Goal: Transaction & Acquisition: Purchase product/service

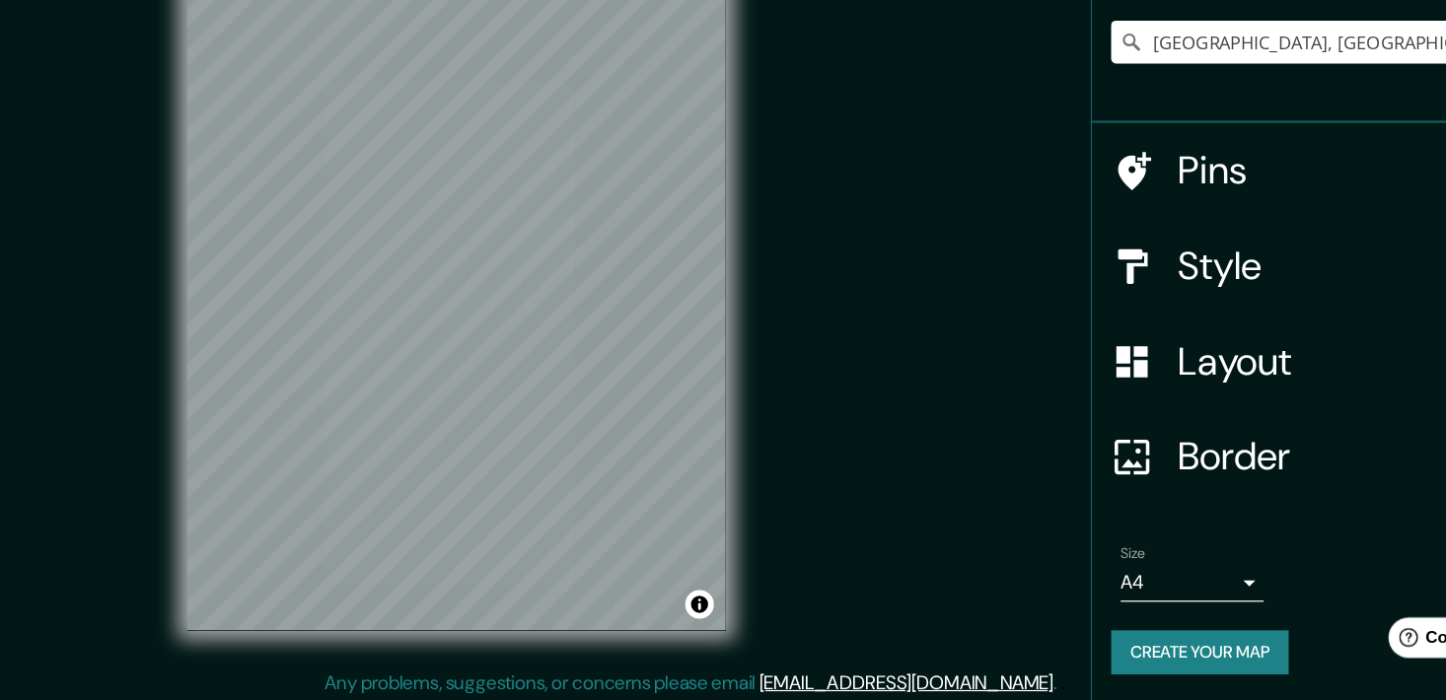
scroll to position [24, 0]
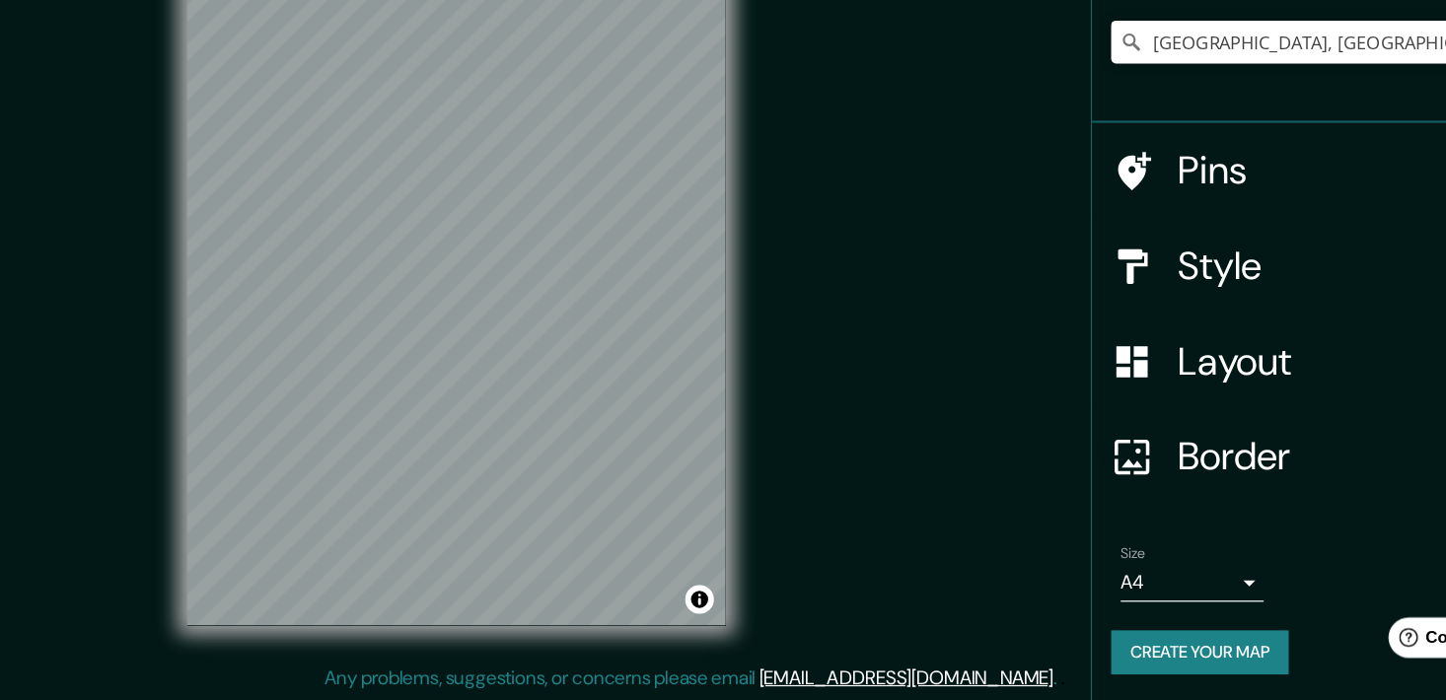
click at [1167, 660] on button "Create your map" at bounding box center [1140, 660] width 147 height 36
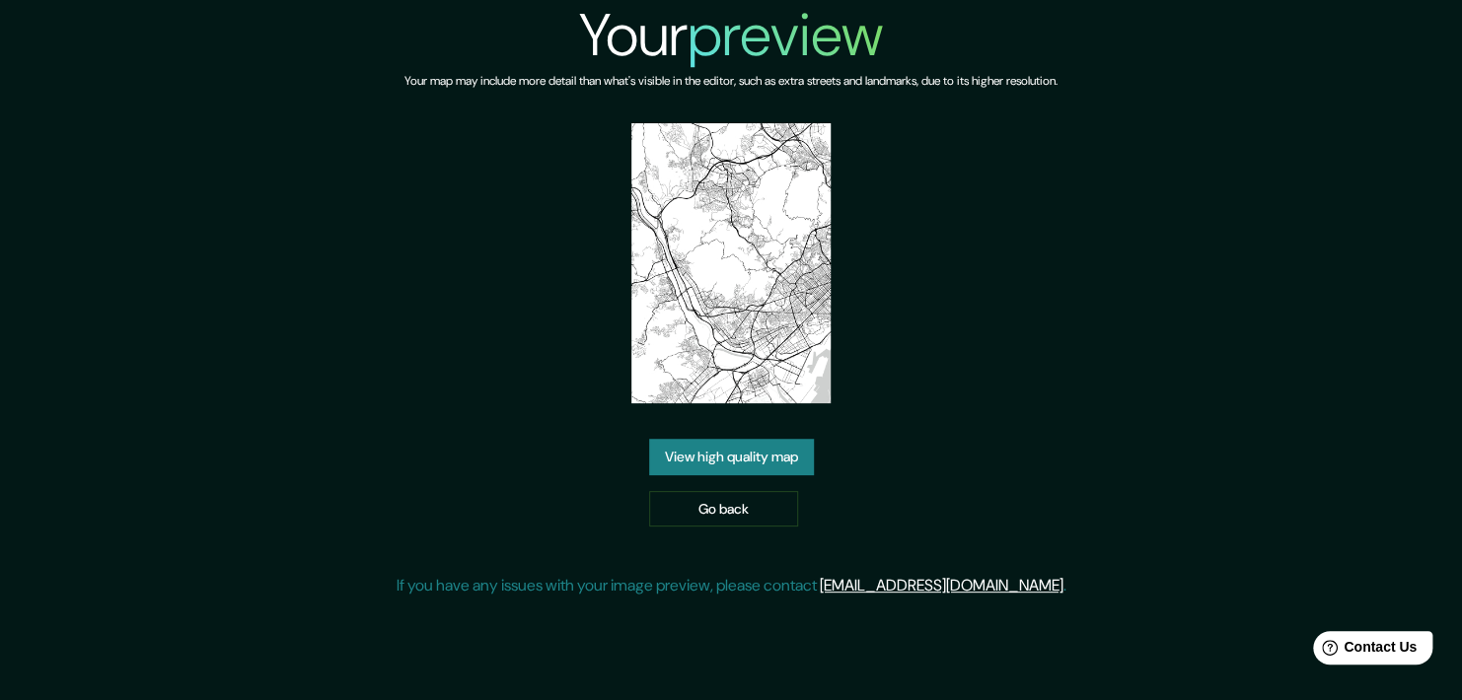
click at [704, 444] on link "View high quality map" at bounding box center [731, 457] width 165 height 36
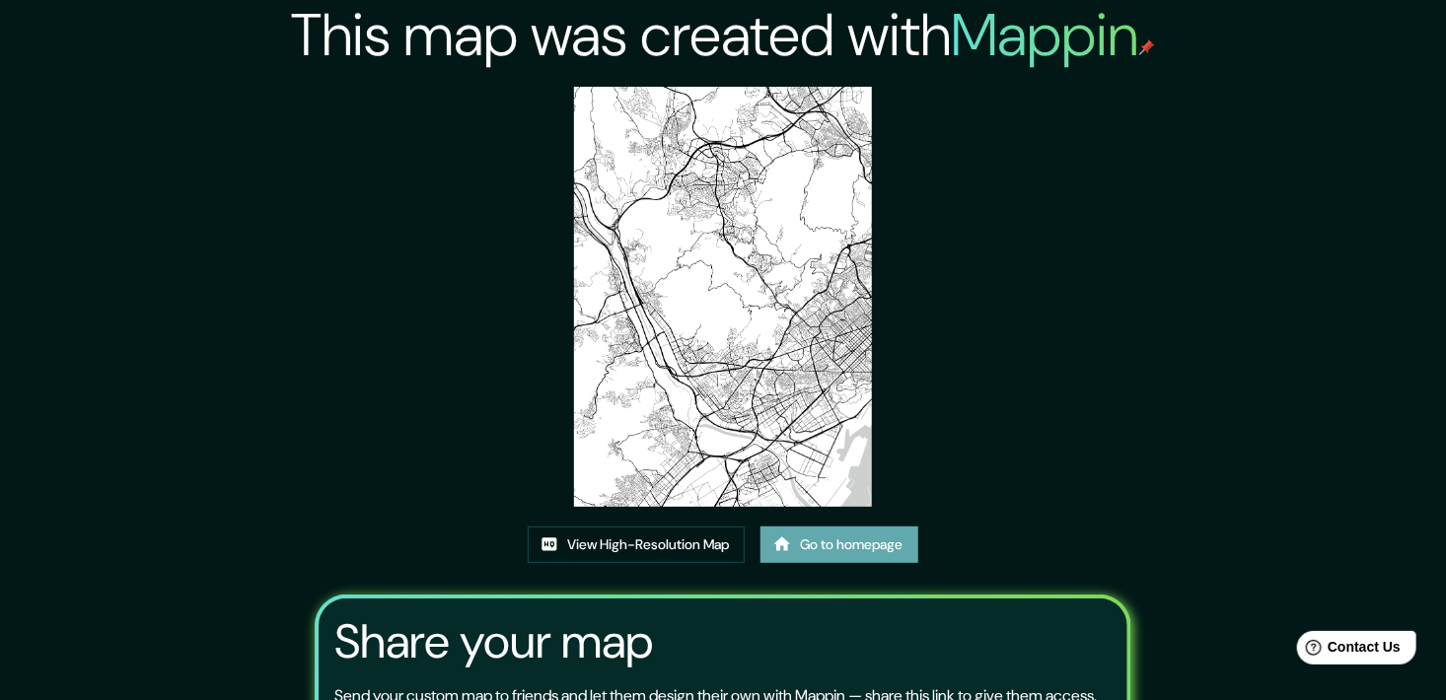
click at [812, 552] on link "Go to homepage" at bounding box center [840, 545] width 158 height 36
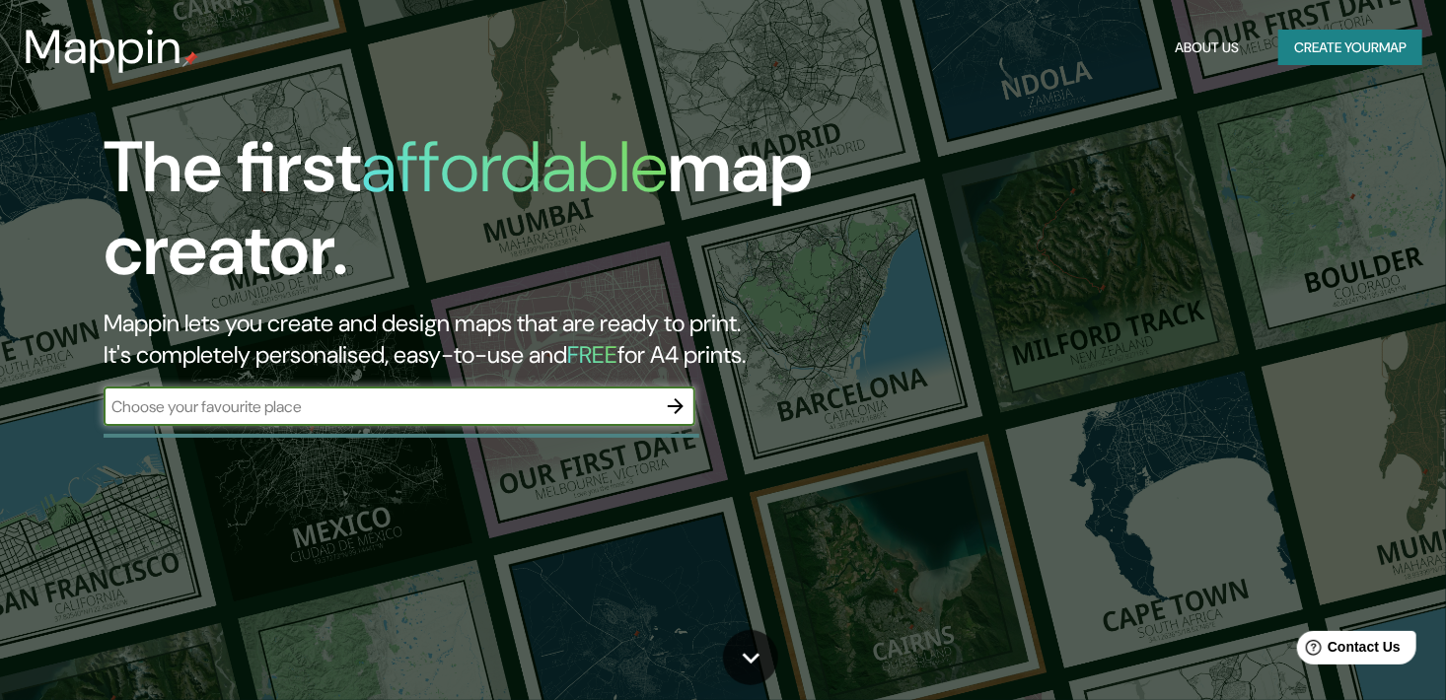
click at [683, 413] on icon "button" at bounding box center [676, 407] width 24 height 24
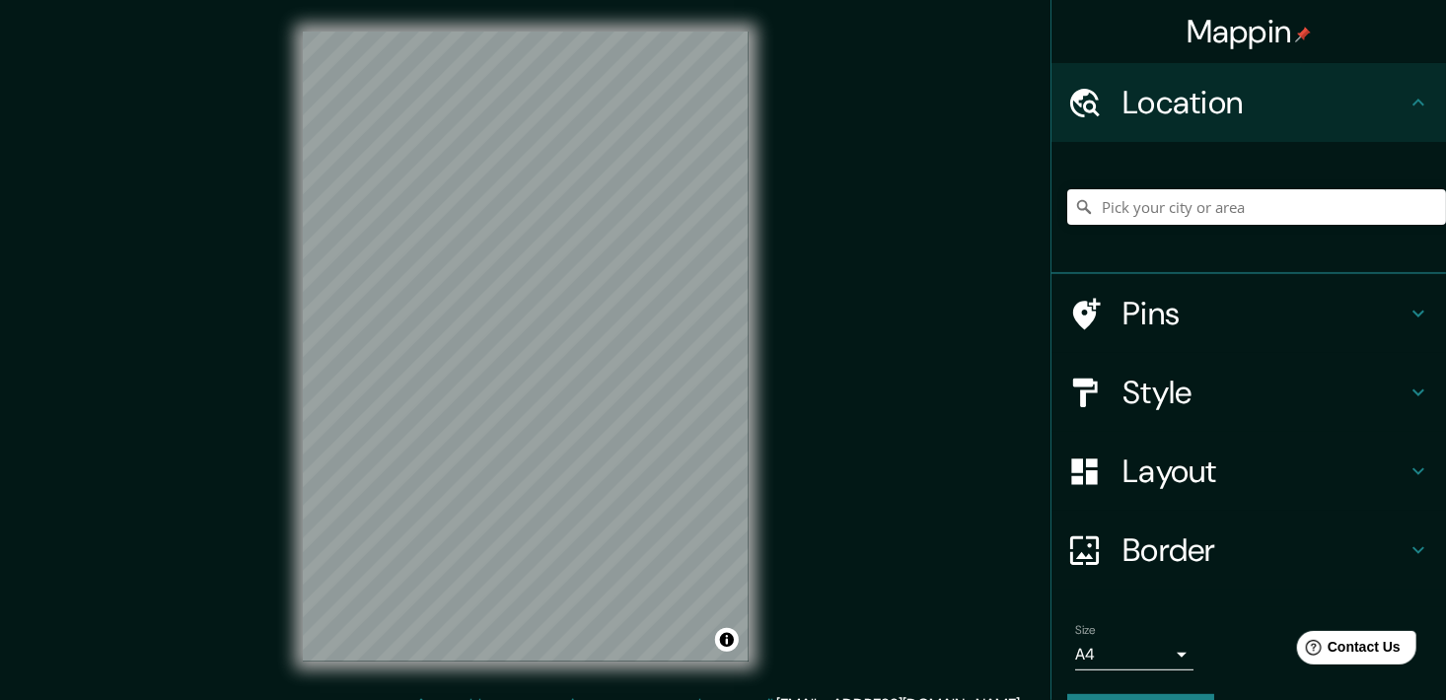
click at [857, 219] on div "Mappin Location Pins Style Layout Border Choose a border. Hint : you can make l…" at bounding box center [723, 362] width 1446 height 725
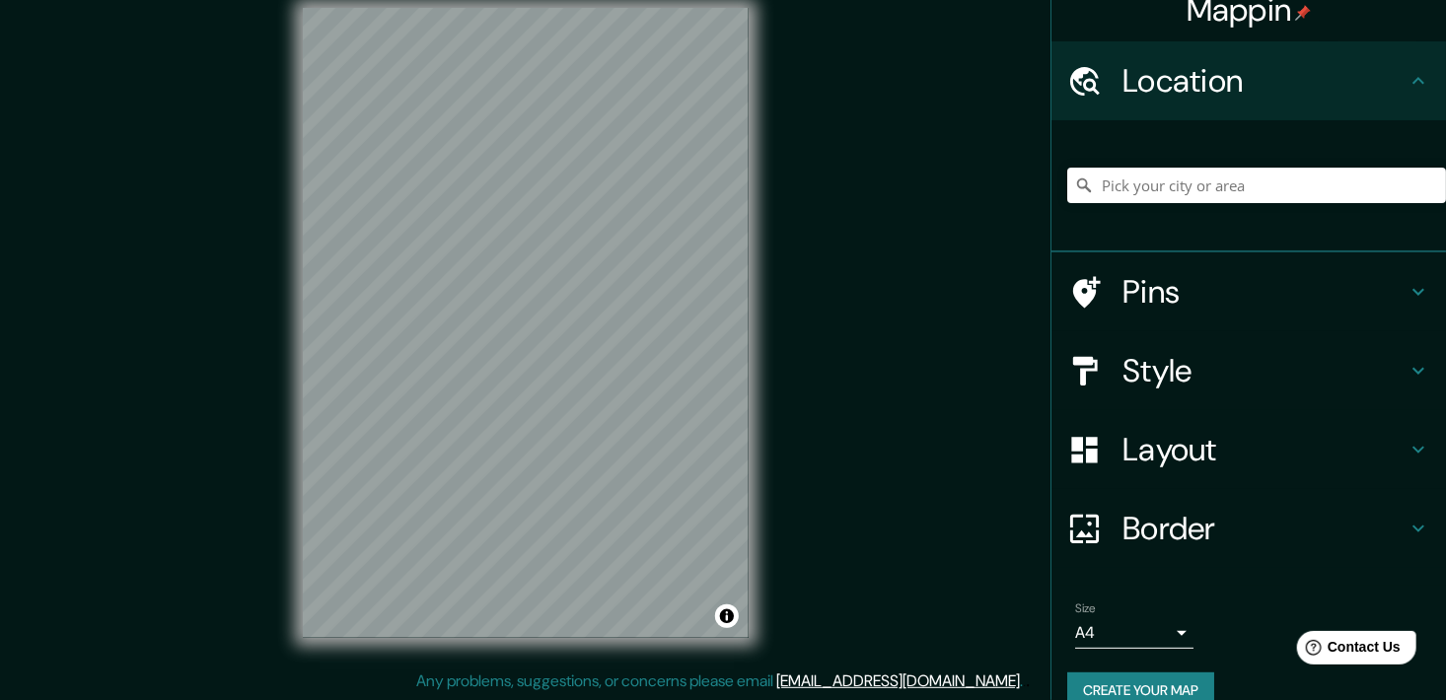
scroll to position [52, 0]
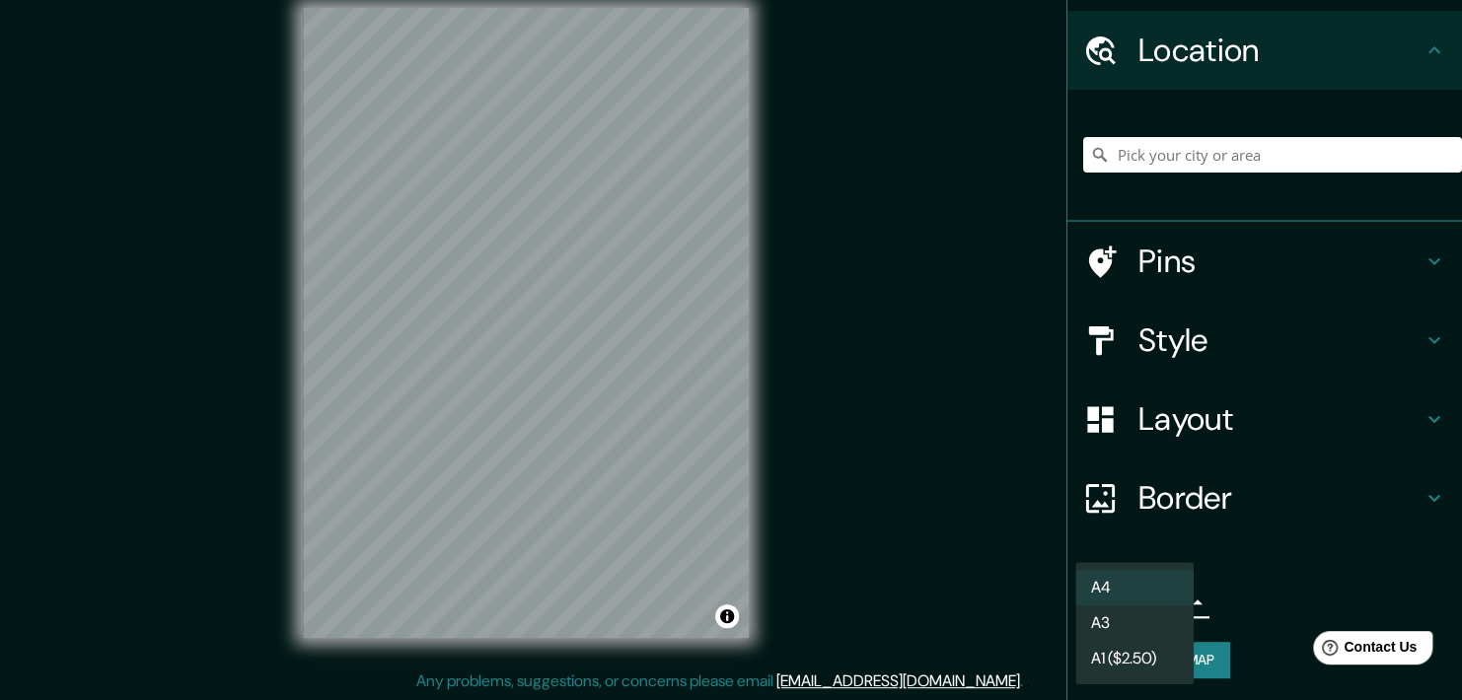
click at [1173, 606] on body "Mappin Location Pins Style Layout Border Choose a border. Hint : you can make l…" at bounding box center [731, 326] width 1462 height 700
click at [1157, 615] on li "A3" at bounding box center [1134, 624] width 118 height 36
click at [1167, 598] on body "Mappin Location Pins Style Layout Border Choose a border. Hint : you can make l…" at bounding box center [731, 326] width 1462 height 700
click at [1166, 584] on li "A4" at bounding box center [1134, 588] width 118 height 36
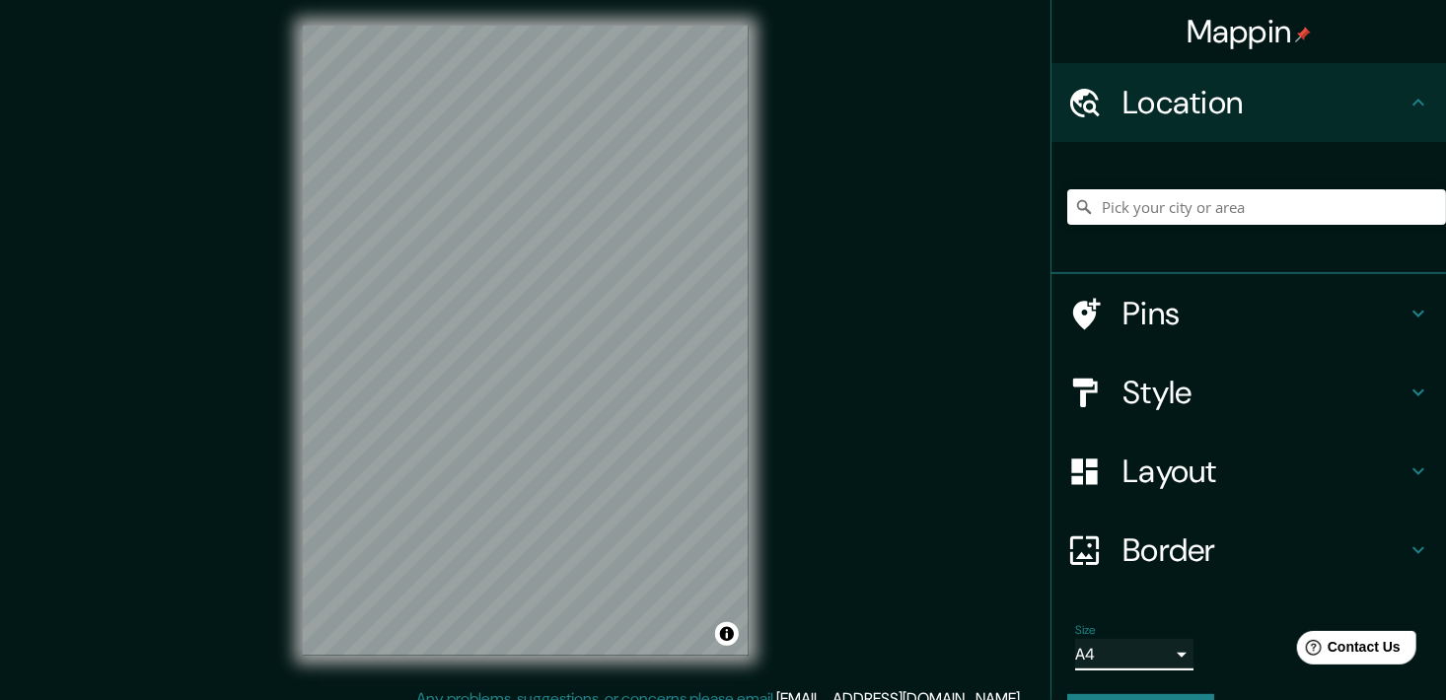
scroll to position [24, 0]
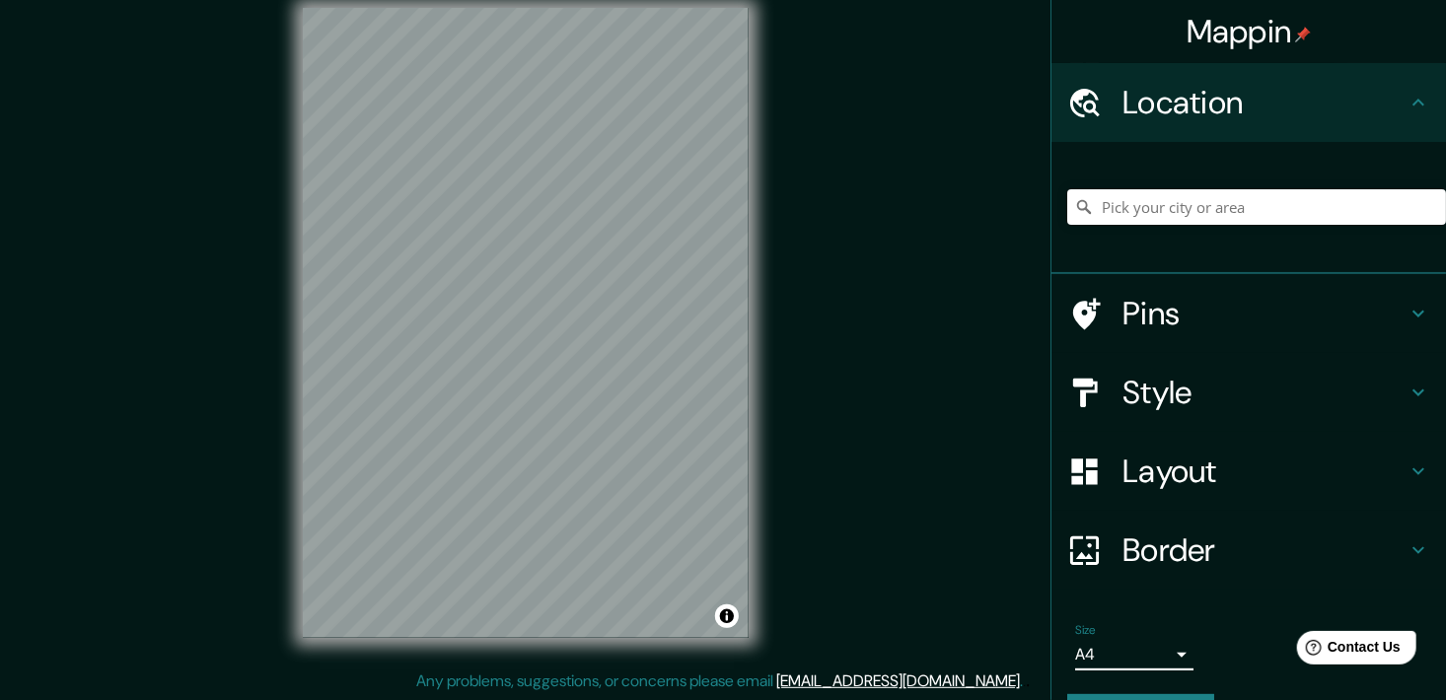
click at [1292, 547] on h4 "Border" at bounding box center [1265, 550] width 284 height 39
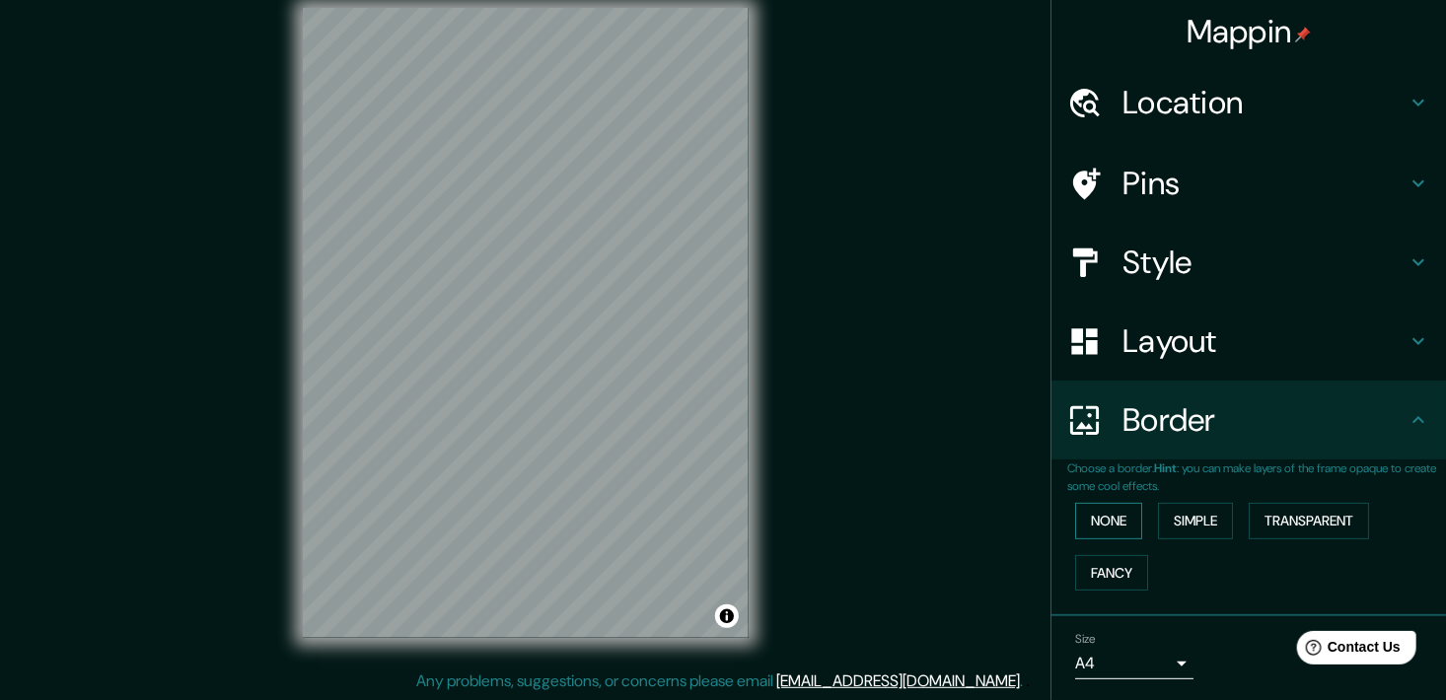
click at [1094, 512] on button "None" at bounding box center [1108, 521] width 67 height 36
click at [1189, 524] on button "Simple" at bounding box center [1195, 521] width 75 height 36
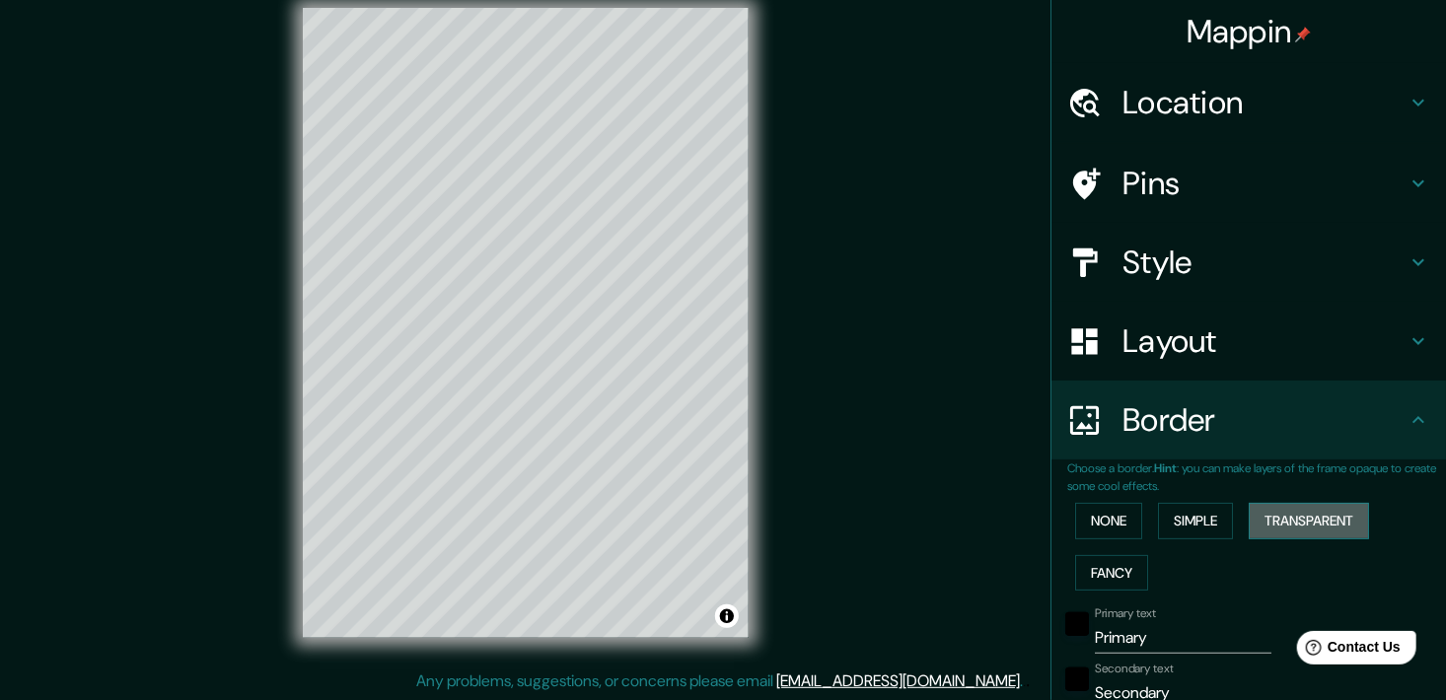
click at [1285, 523] on button "Transparent" at bounding box center [1309, 521] width 120 height 36
click at [1210, 523] on button "Simple" at bounding box center [1195, 521] width 75 height 36
click at [1087, 536] on button "None" at bounding box center [1108, 521] width 67 height 36
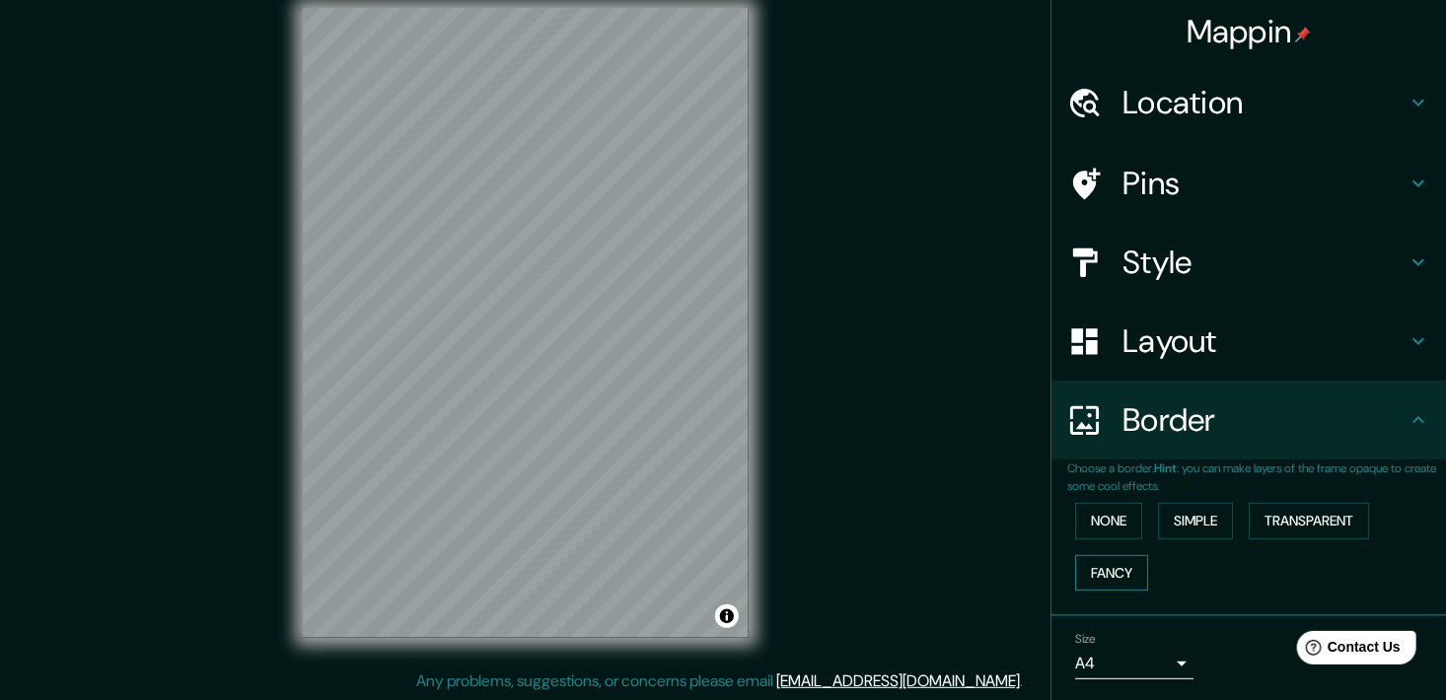
click at [1102, 585] on button "Fancy" at bounding box center [1111, 573] width 73 height 36
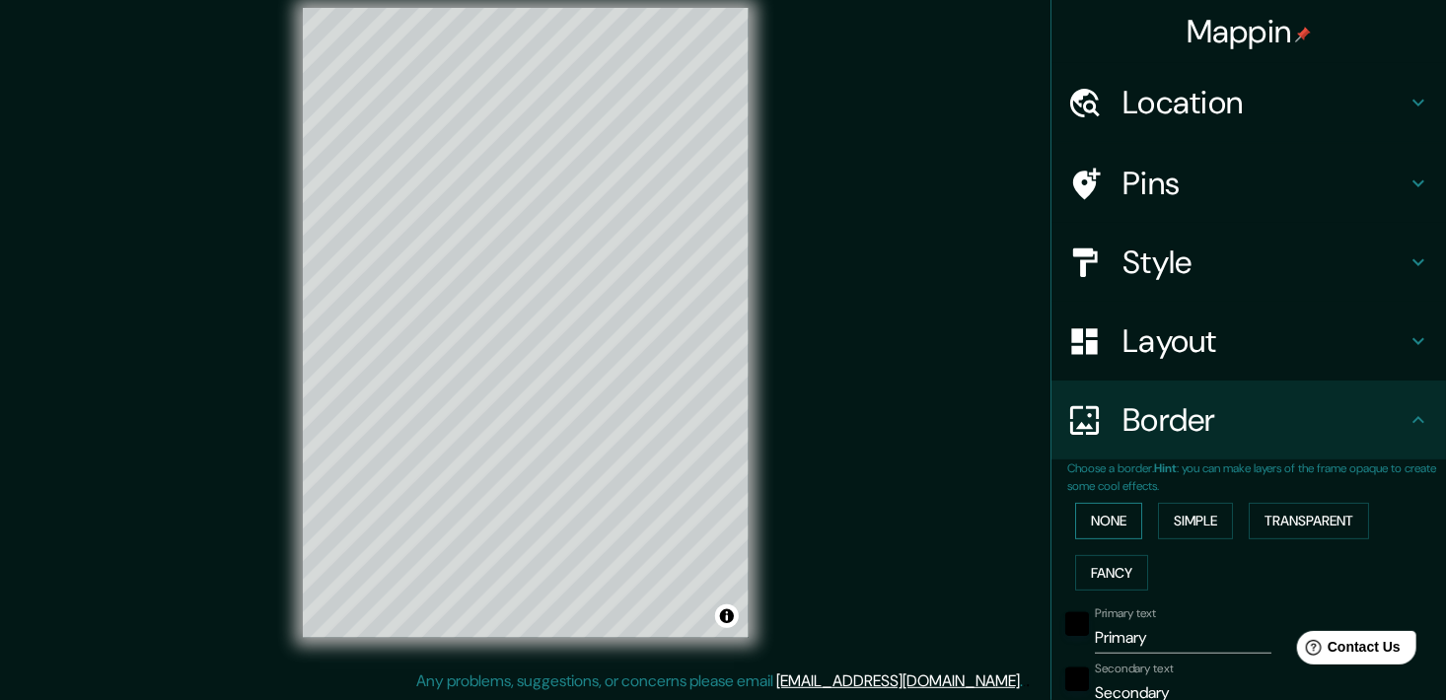
click at [1102, 535] on button "None" at bounding box center [1108, 521] width 67 height 36
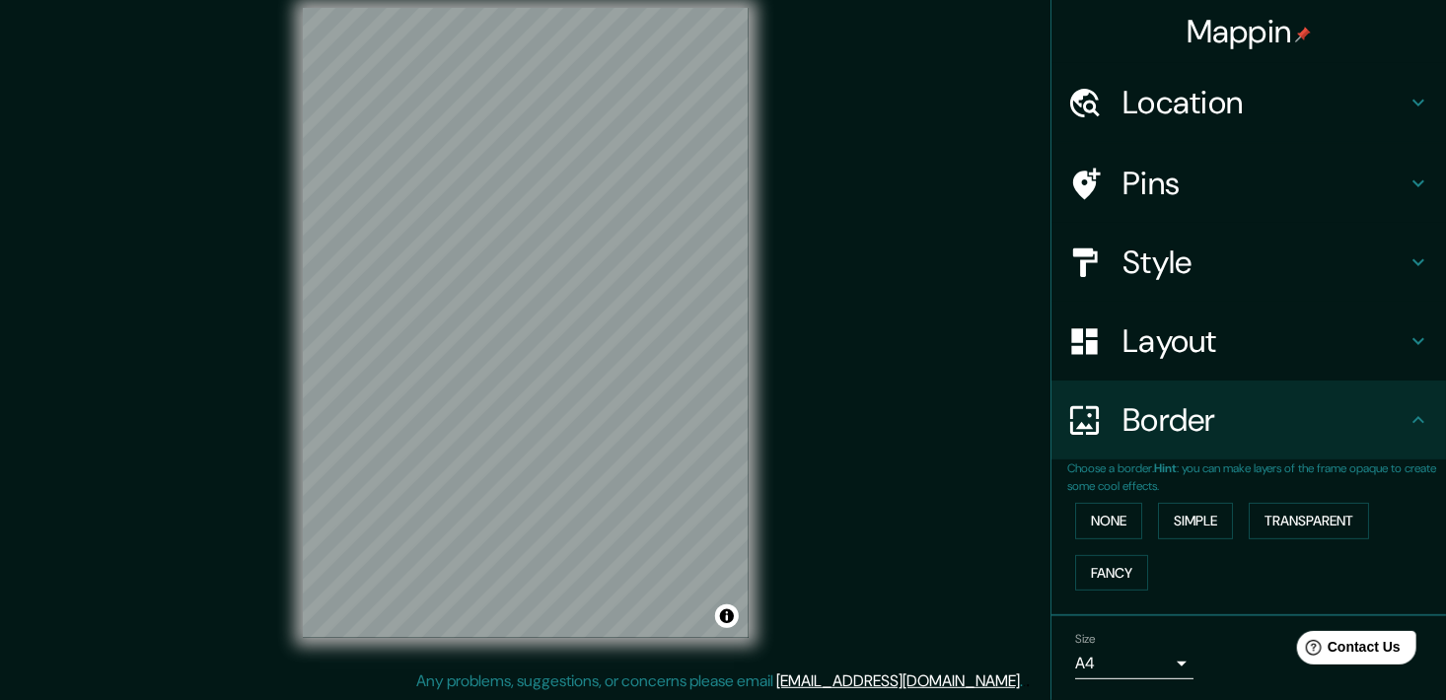
click at [1167, 632] on div "Size A4 single" at bounding box center [1134, 655] width 118 height 47
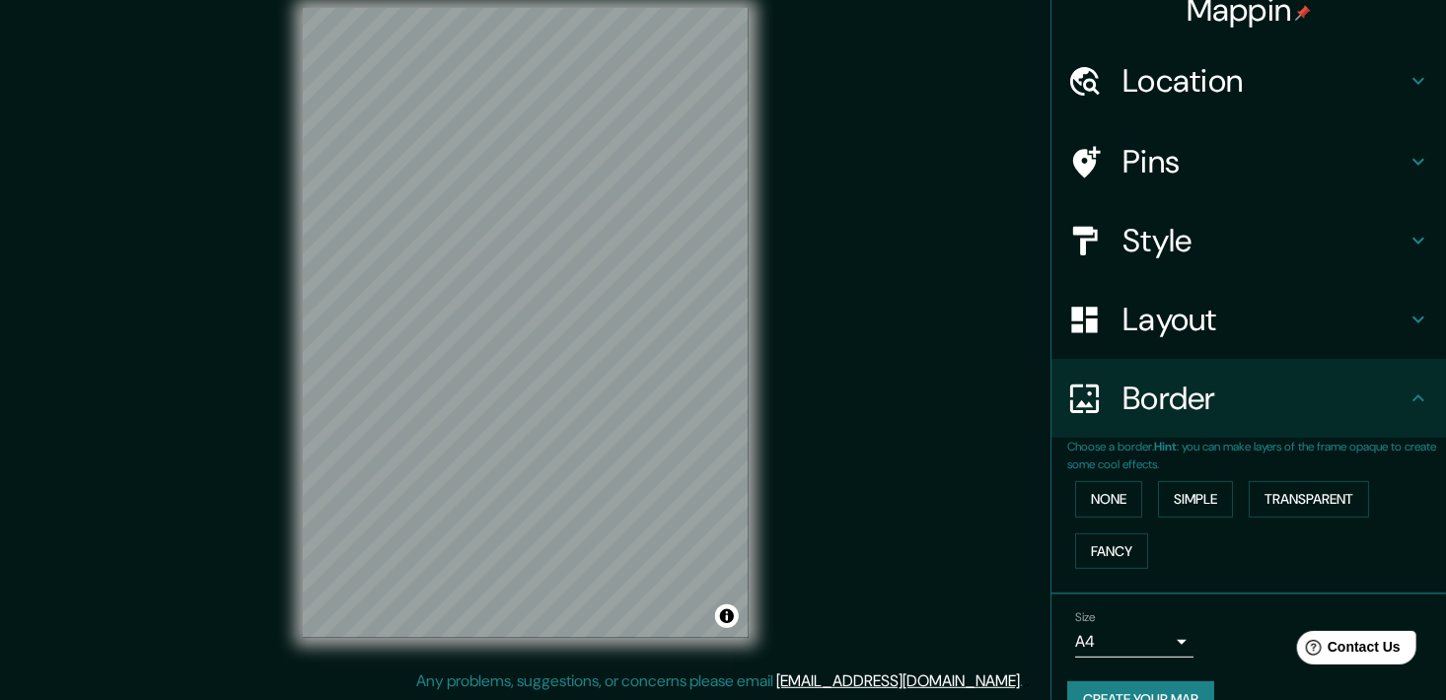
scroll to position [60, 0]
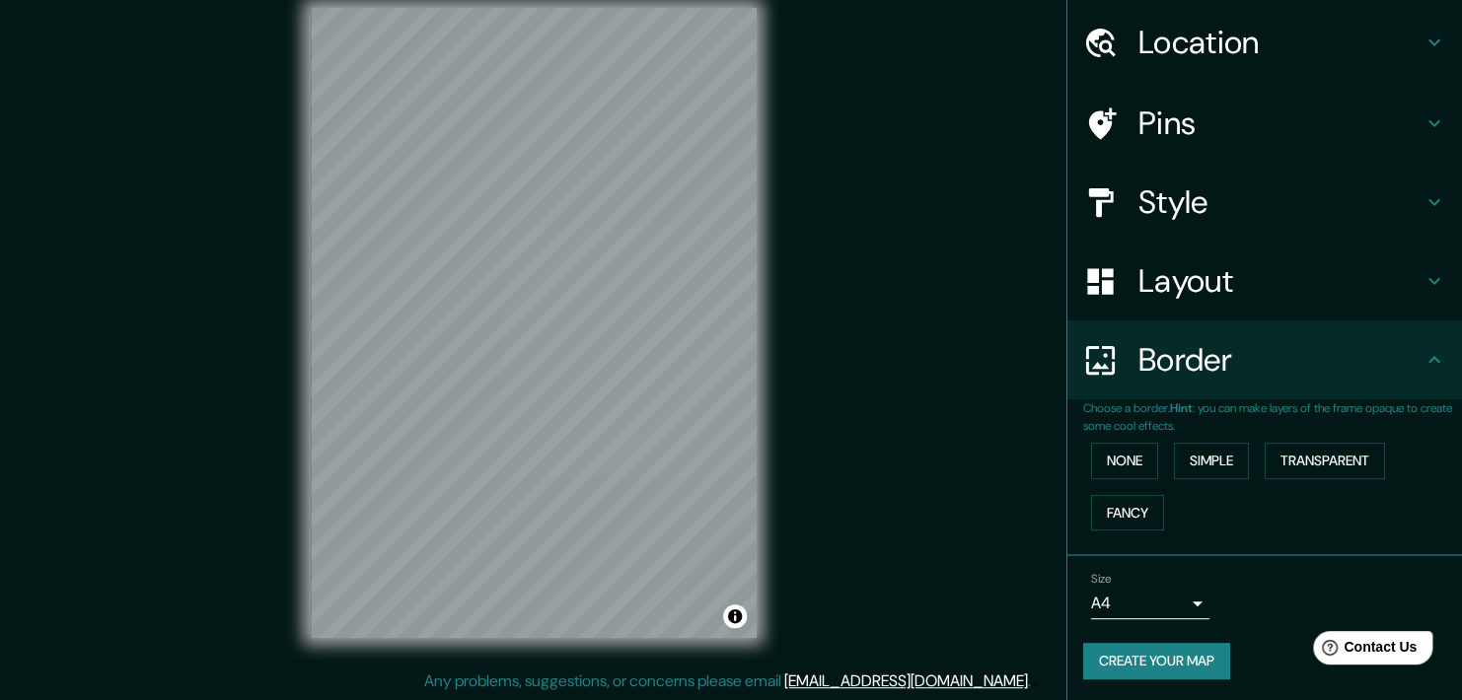
click at [1165, 609] on body "Mappin Location Pins Style Layout Border Choose a border. Hint : you can make l…" at bounding box center [731, 326] width 1462 height 700
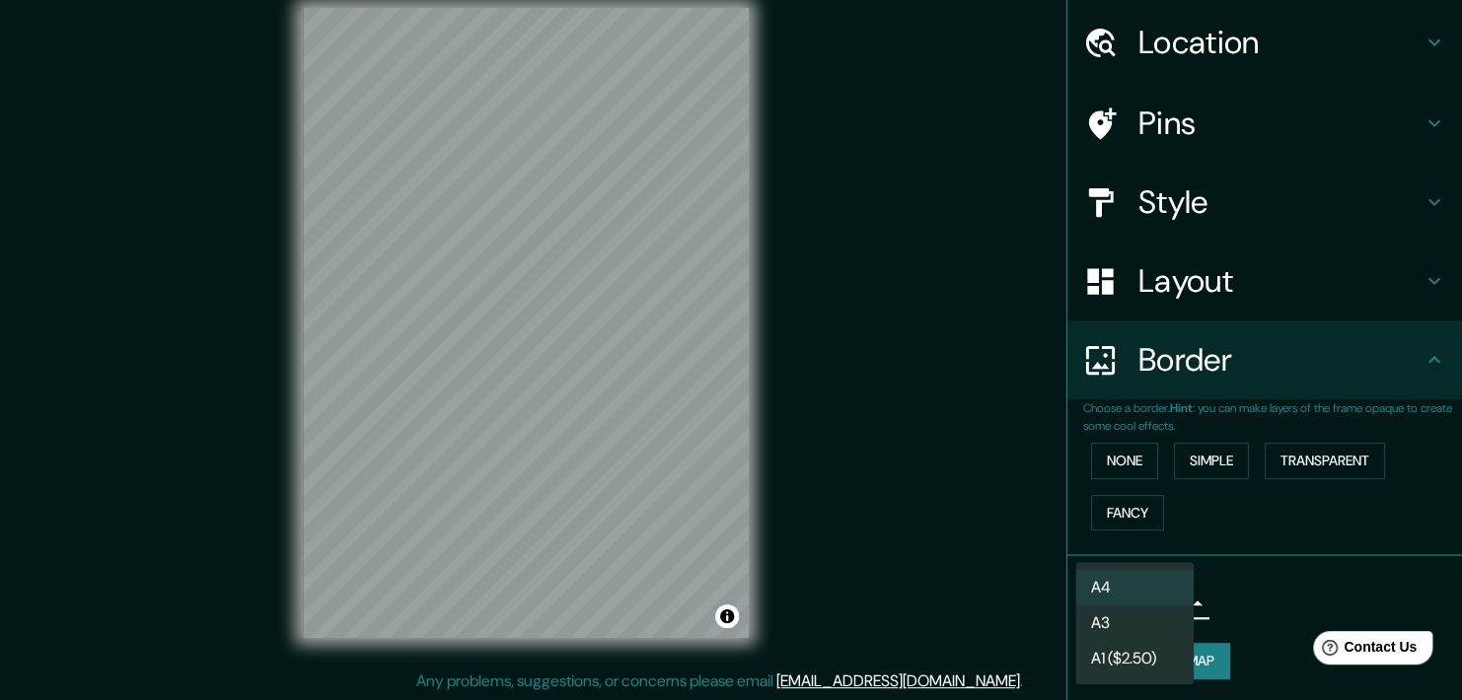
click at [1148, 649] on li "A1 ($2.50)" at bounding box center [1134, 659] width 118 height 36
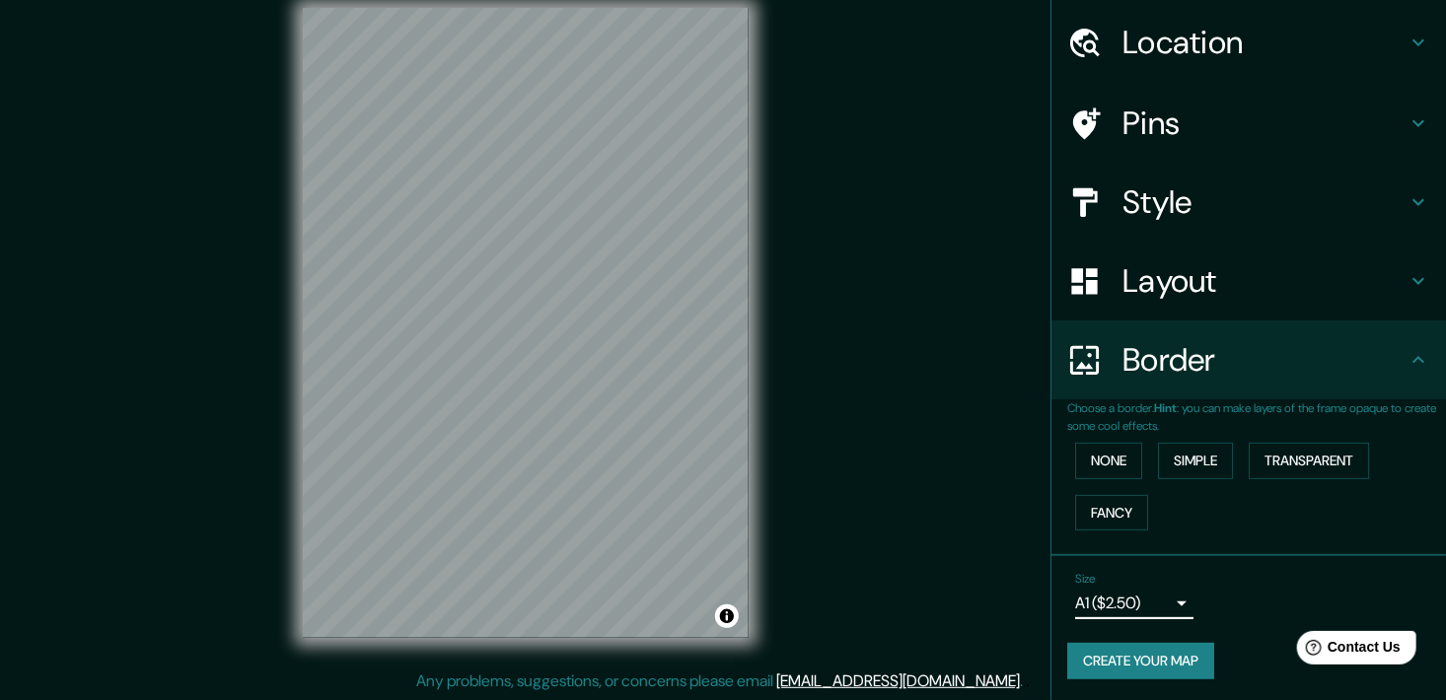
click at [1149, 604] on body "Mappin Location Pins Style Layout Border Choose a border. Hint : you can make l…" at bounding box center [723, 326] width 1446 height 700
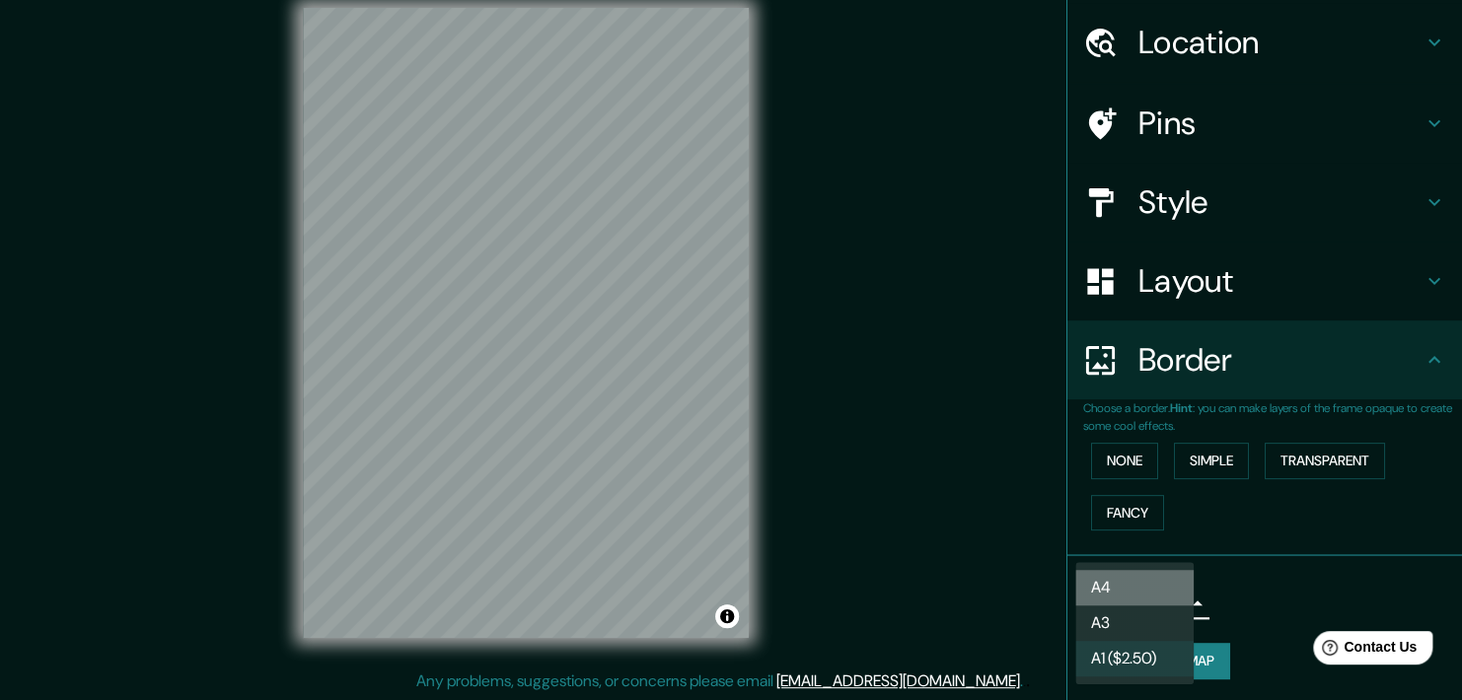
click at [1141, 582] on li "A4" at bounding box center [1134, 588] width 118 height 36
type input "single"
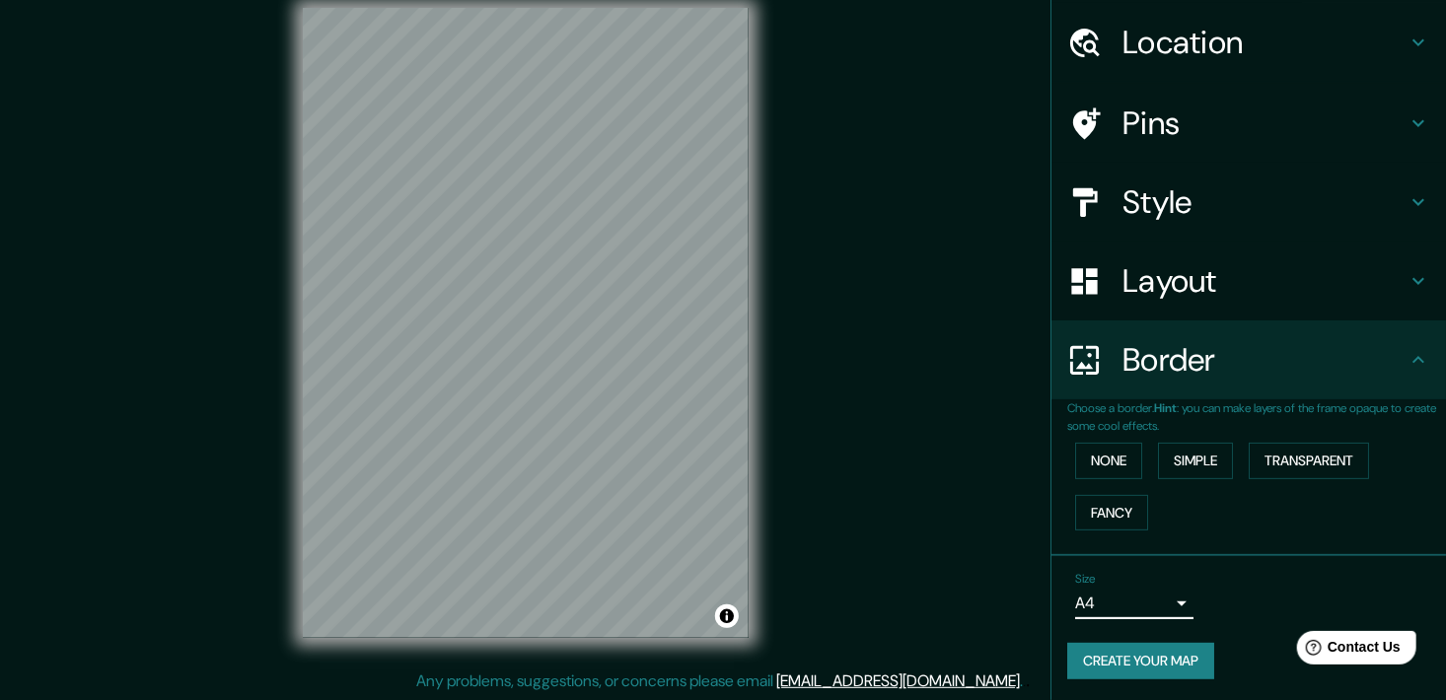
click at [1174, 657] on button "Create your map" at bounding box center [1140, 661] width 147 height 36
click at [1161, 657] on button "Create your map" at bounding box center [1140, 661] width 147 height 36
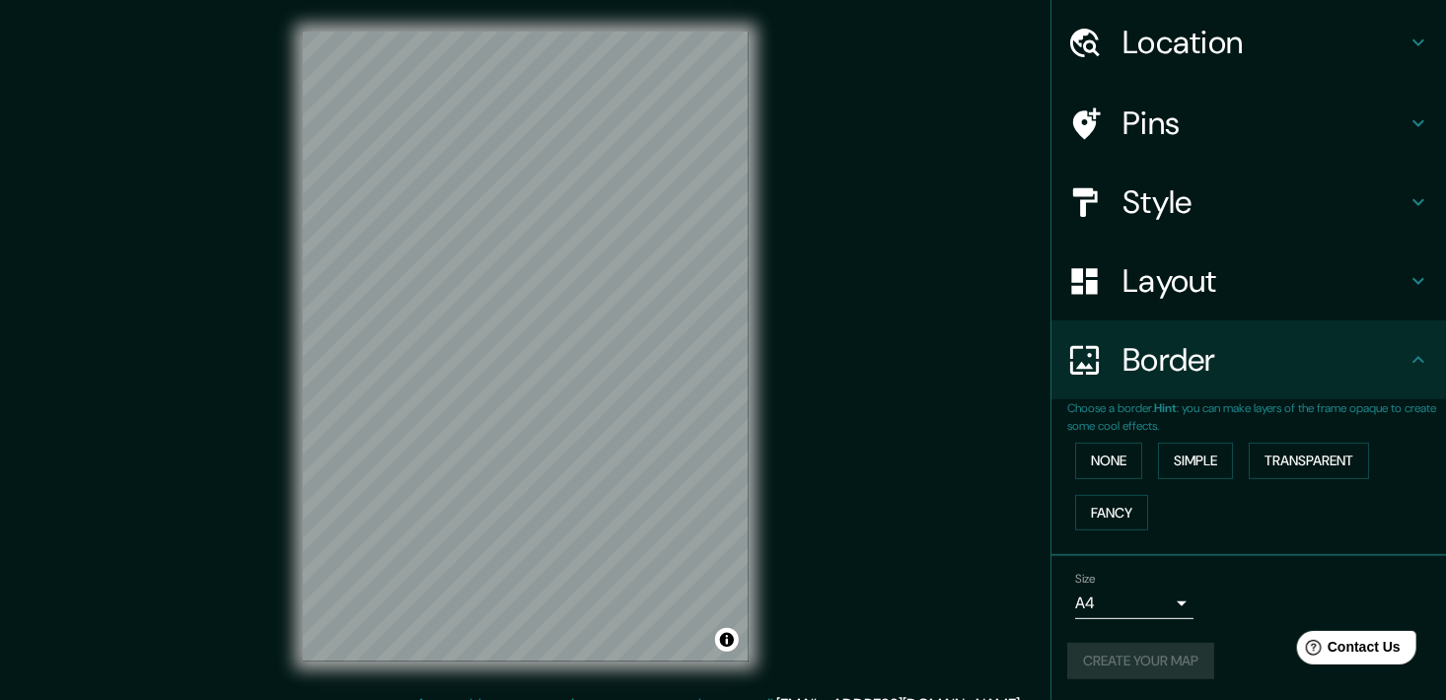
click at [1149, 669] on div "Create your map" at bounding box center [1248, 661] width 363 height 36
click at [1151, 664] on button "Create your map" at bounding box center [1140, 661] width 147 height 36
click at [1151, 664] on div "Create your map" at bounding box center [1248, 661] width 363 height 36
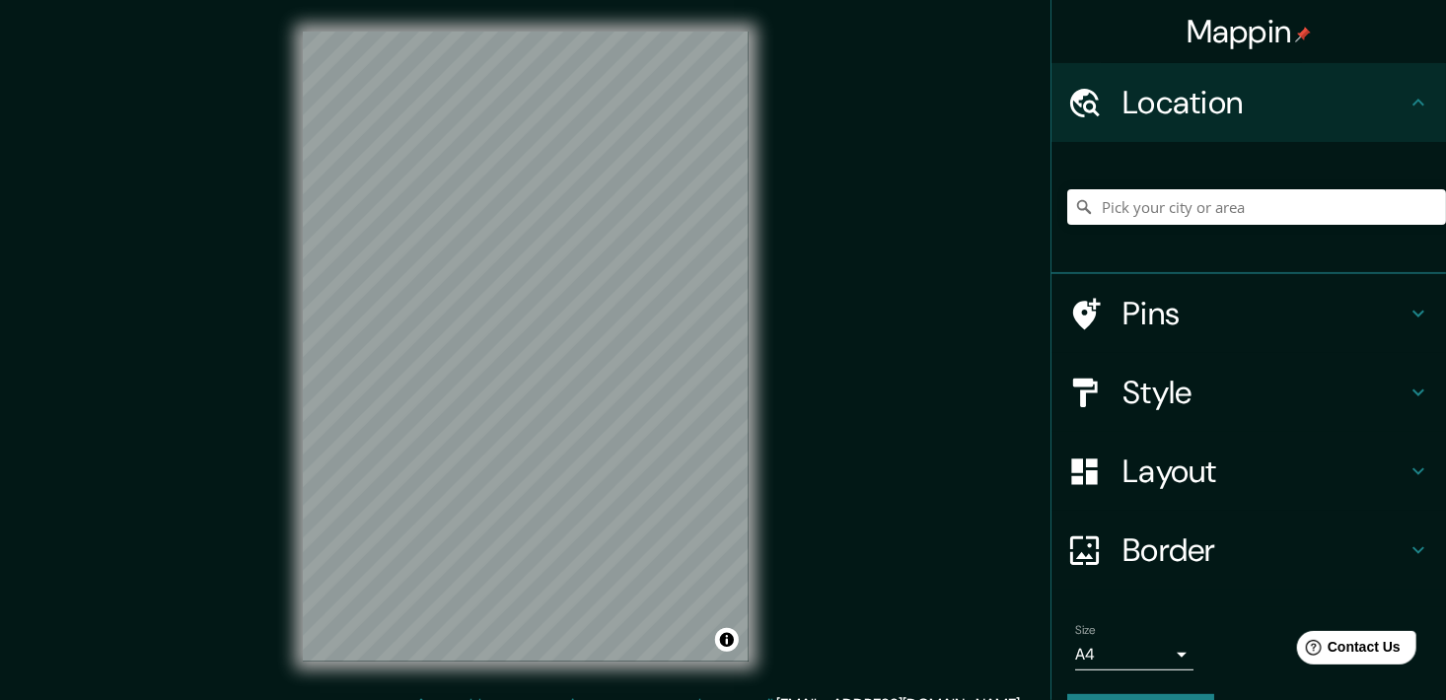
click at [765, 602] on div "© Mapbox © OpenStreetMap Improve this map" at bounding box center [525, 346] width 509 height 693
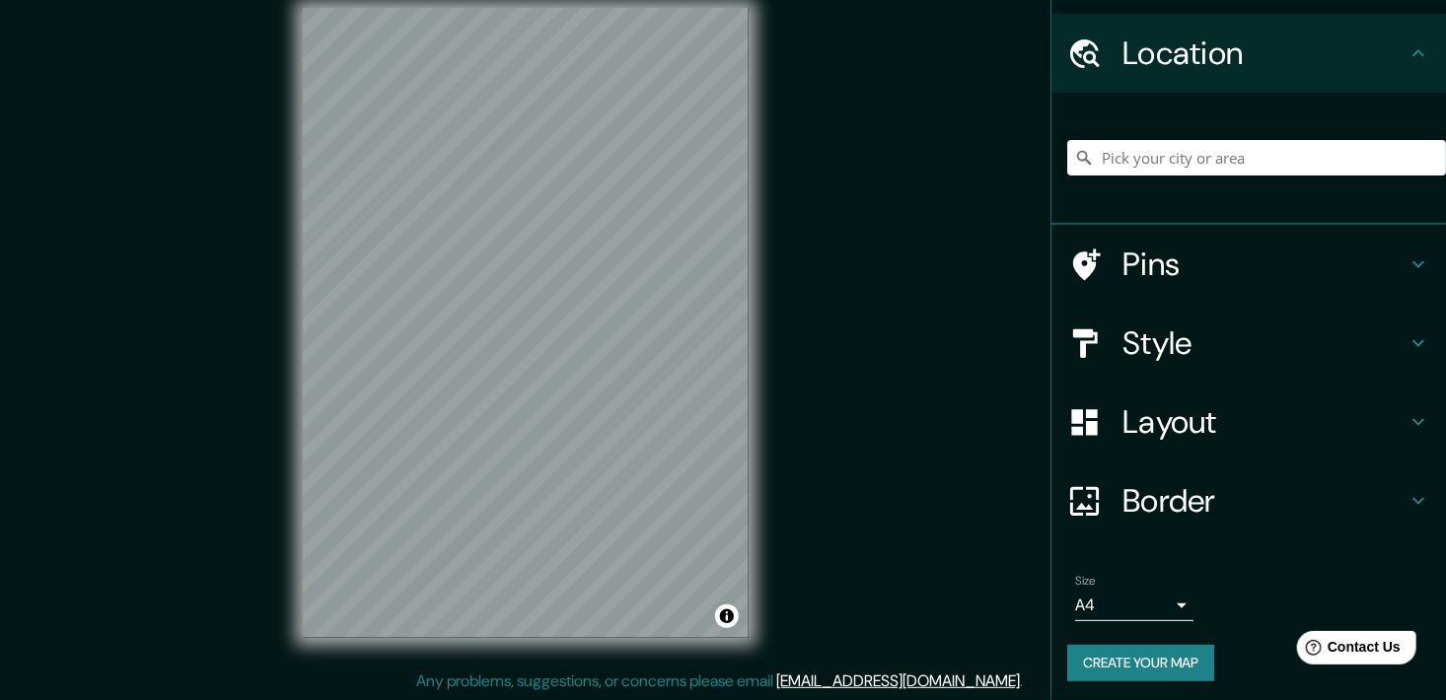
scroll to position [52, 0]
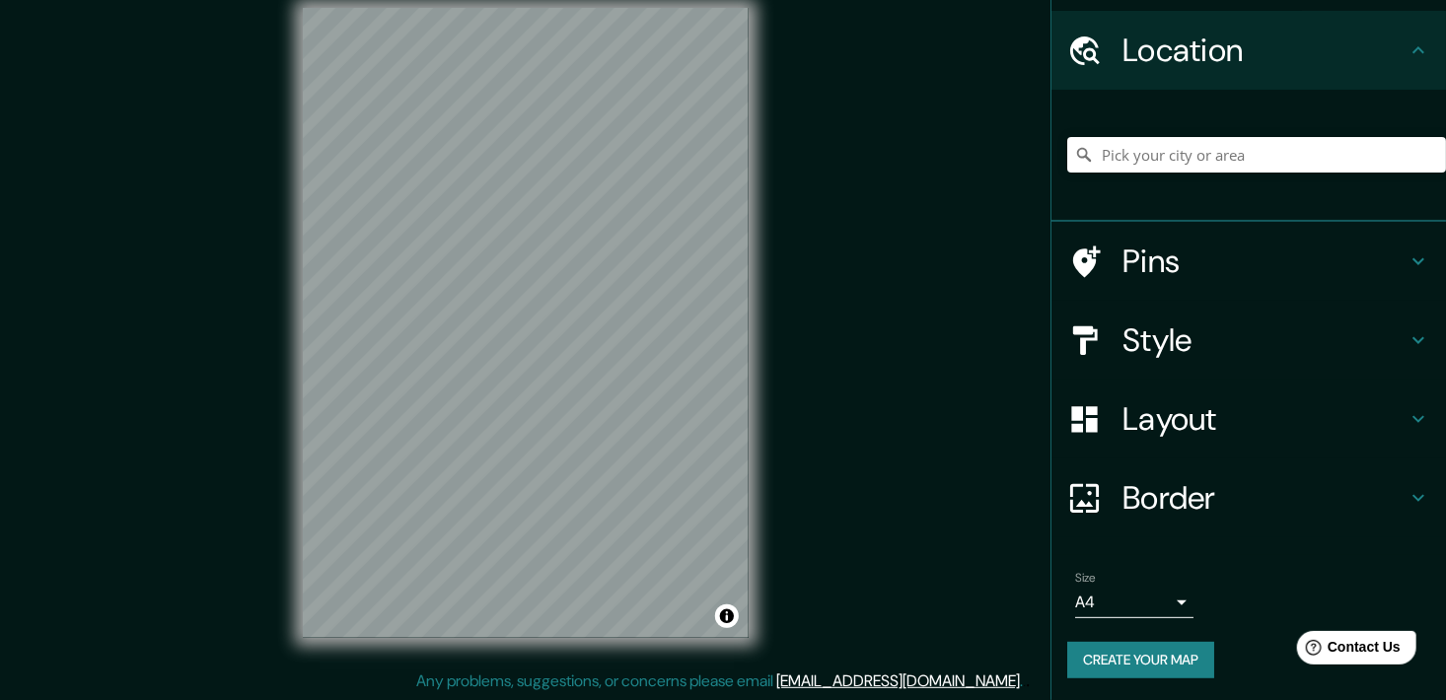
click at [1160, 662] on button "Create your map" at bounding box center [1140, 660] width 147 height 36
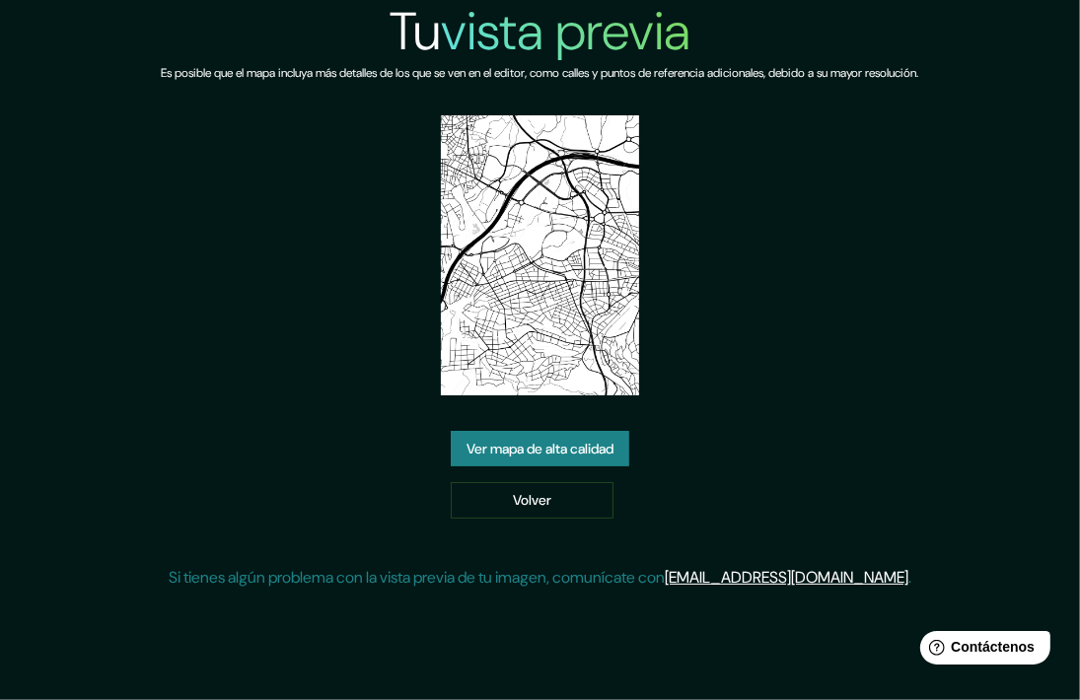
click at [538, 453] on font "Ver mapa de alta calidad" at bounding box center [540, 449] width 147 height 25
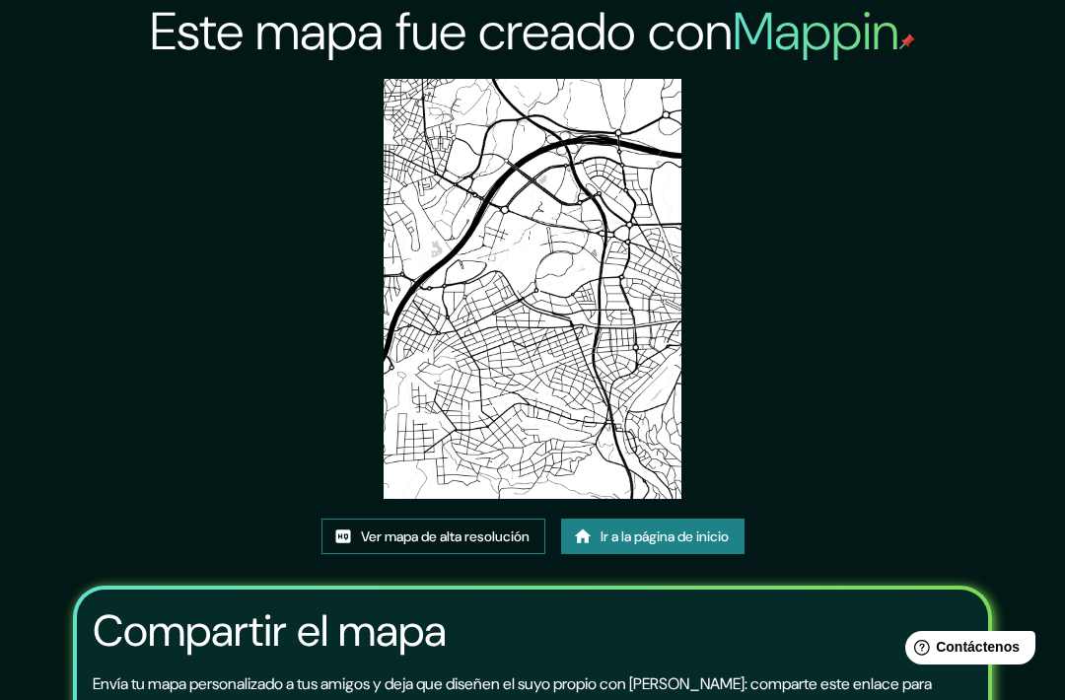
click at [451, 532] on font "Ver mapa de alta resolución" at bounding box center [445, 537] width 169 height 25
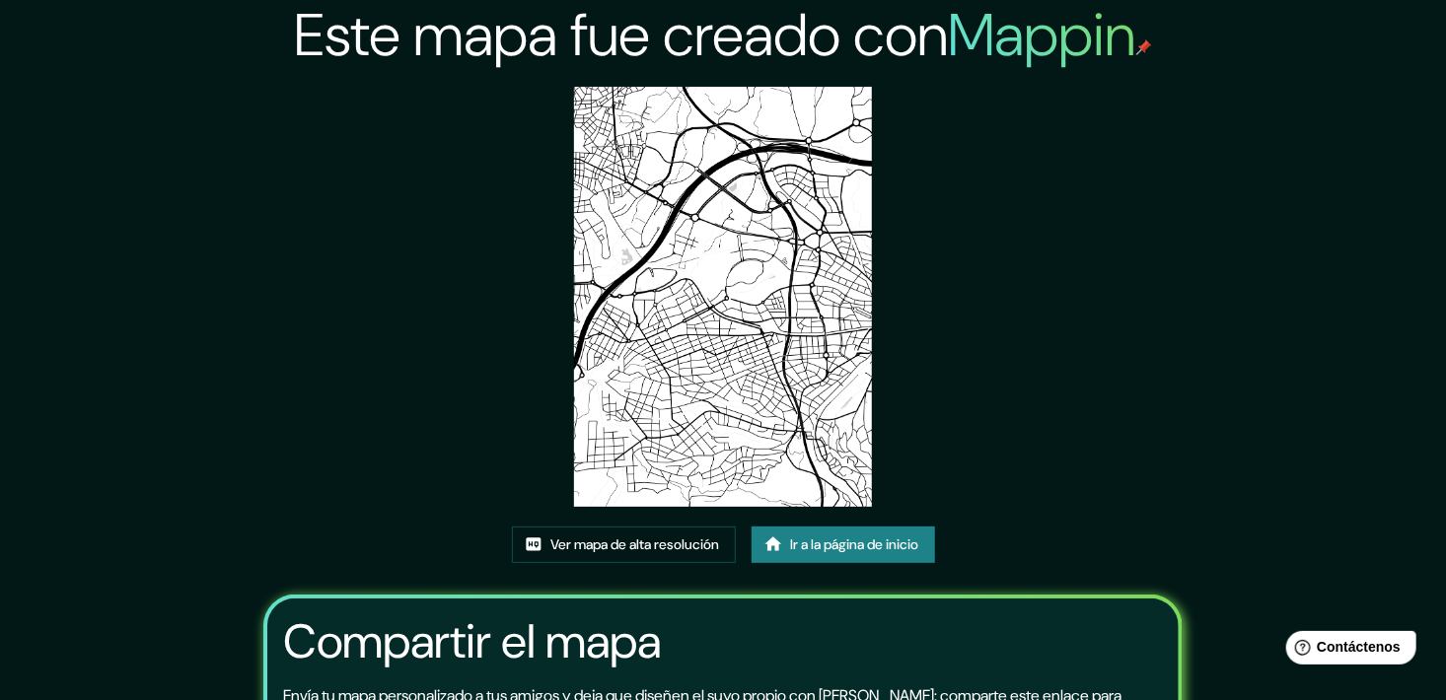
click at [368, 409] on div "Este mapa fue creado con Mappin Ver mapa de alta resolución Ir a la página de i…" at bounding box center [723, 456] width 979 height 913
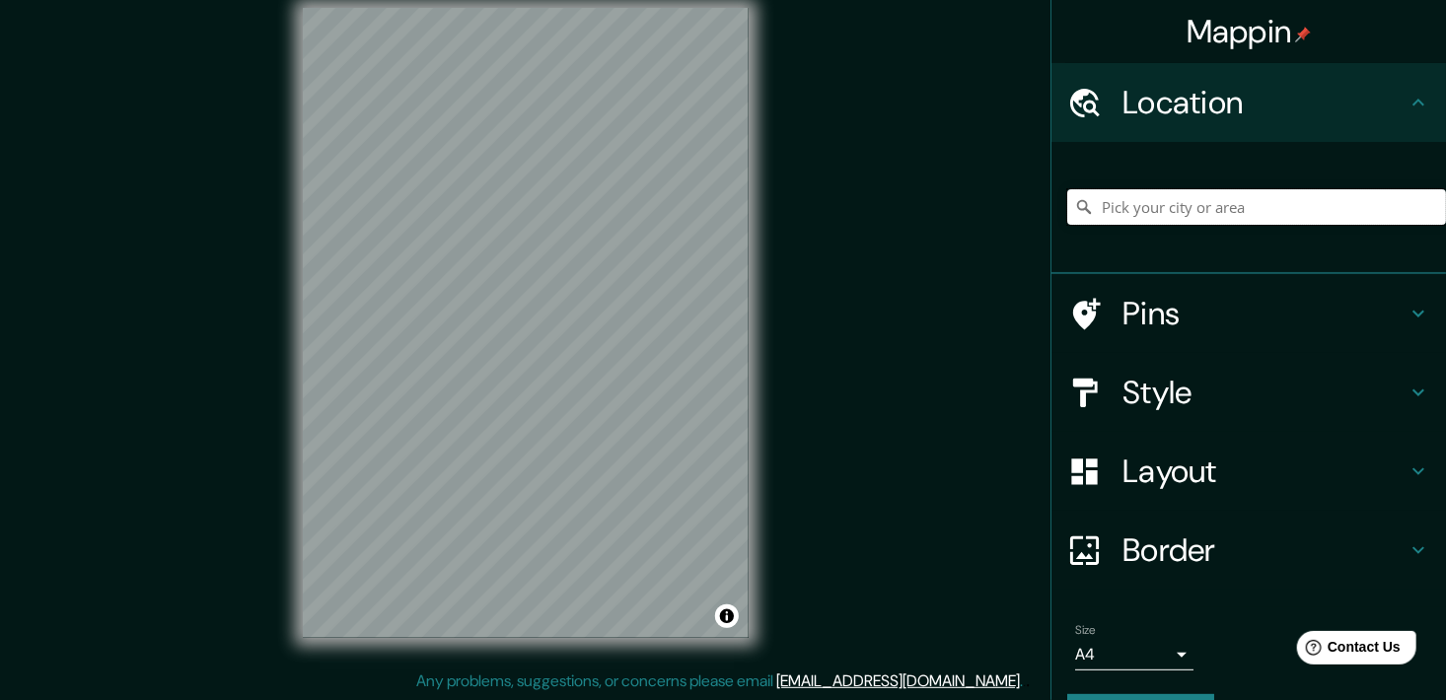
click at [1122, 207] on input "Pick your city or area" at bounding box center [1256, 207] width 379 height 36
type input "Uruapan, Michoacán, México"
click at [1157, 658] on body "Mappin Location Uruapan, Michoacán, México Uruapan Michoacán, México Uruapan 77…" at bounding box center [723, 326] width 1446 height 700
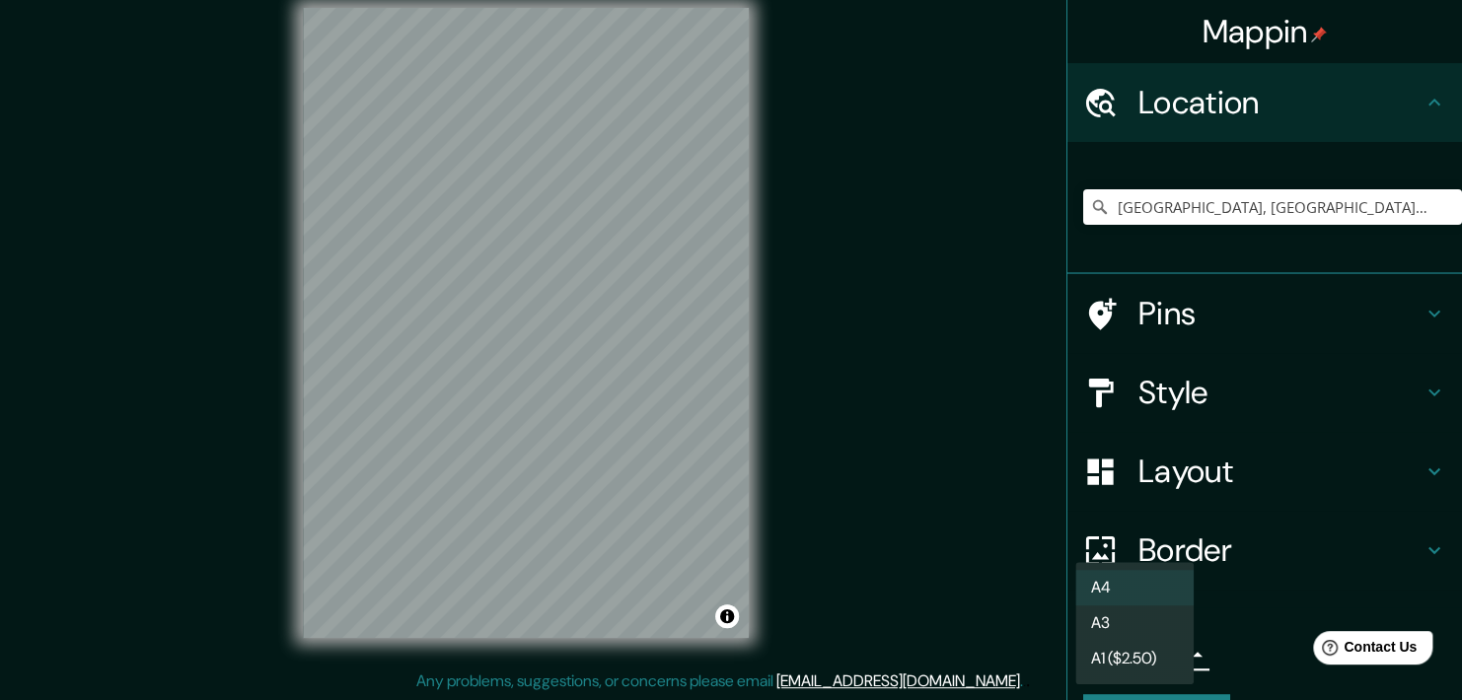
click at [1159, 606] on li "A3" at bounding box center [1134, 624] width 118 height 36
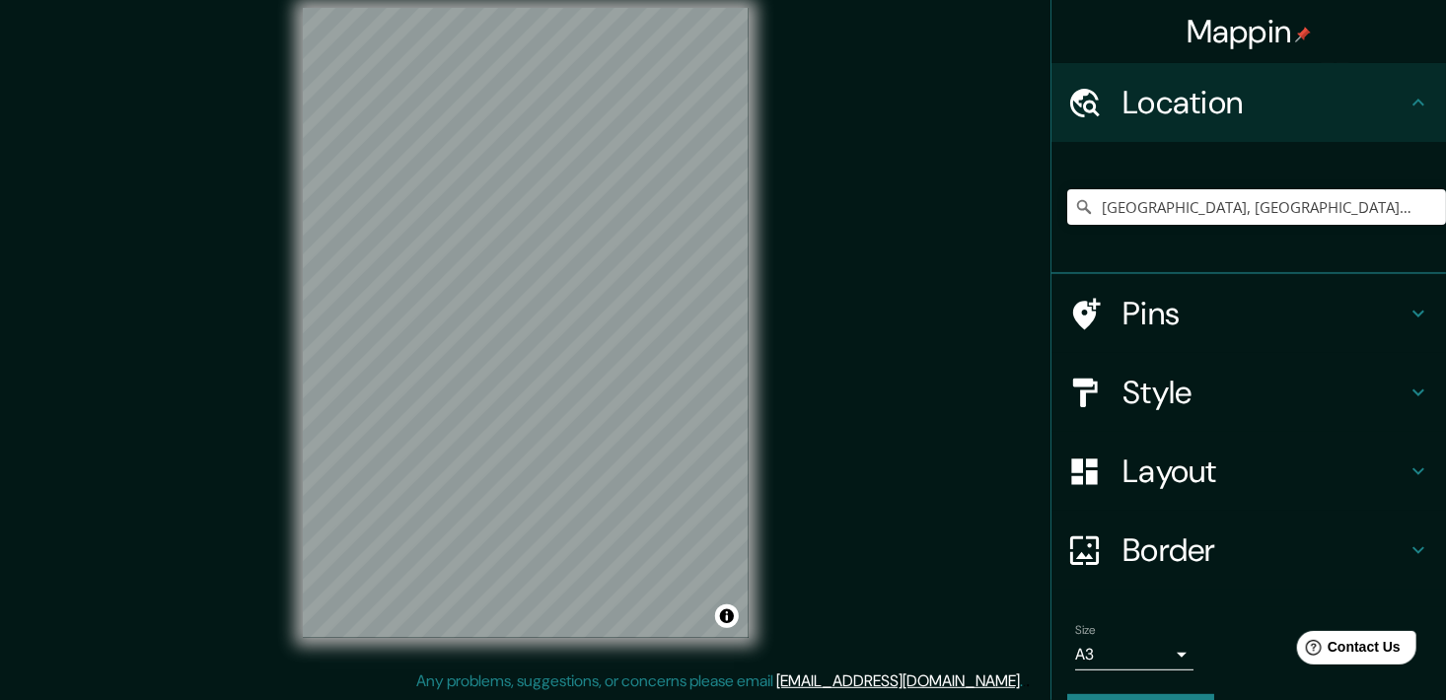
click at [924, 429] on div "Mappin Location Uruapan, Michoacán, México Uruapan Michoacán, México Uruapan 77…" at bounding box center [723, 338] width 1446 height 725
click at [1121, 660] on body "Mappin Location Uruapan, Michoacán, México Uruapan Michoacán, México Uruapan 77…" at bounding box center [723, 326] width 1446 height 700
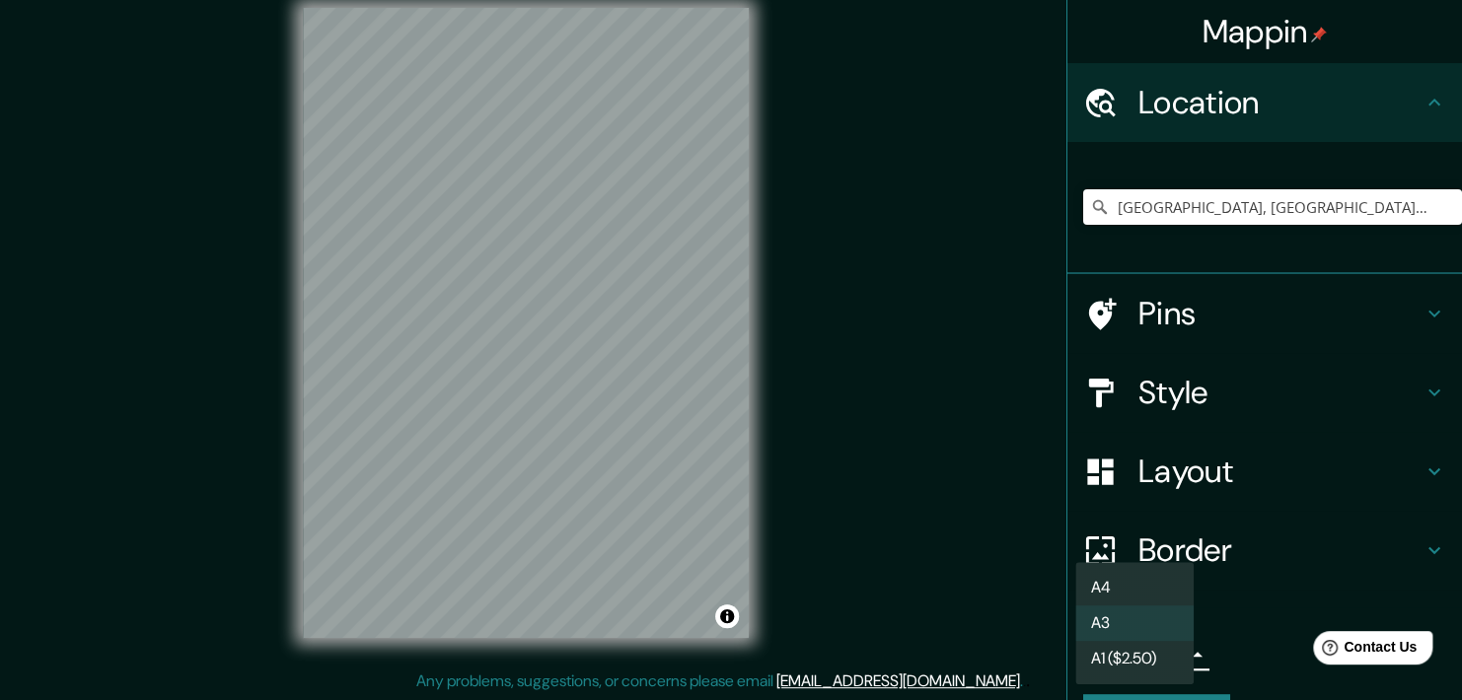
click at [1134, 596] on li "A4" at bounding box center [1134, 588] width 118 height 36
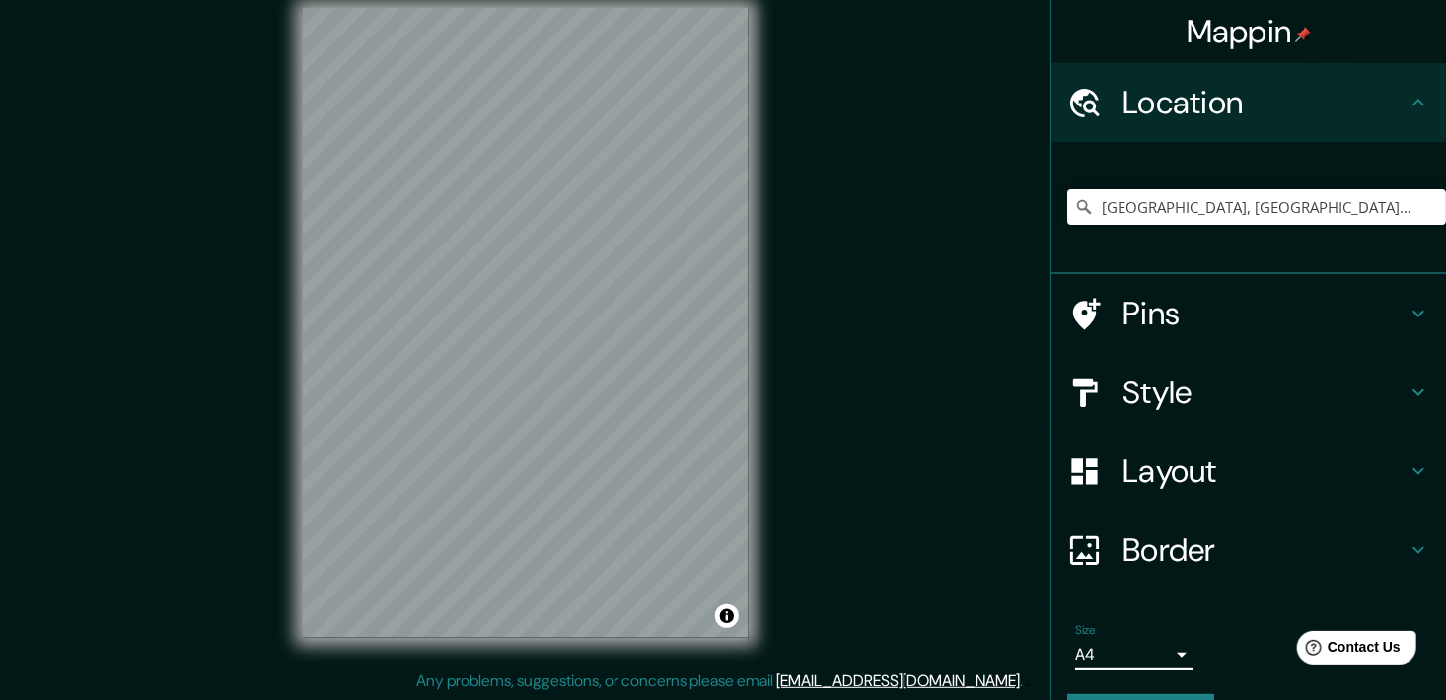
click at [892, 614] on div "Mappin Location Uruapan, Michoacán, México Uruapan Michoacán, México Uruapan 77…" at bounding box center [723, 338] width 1446 height 725
click at [1422, 310] on div "Pins" at bounding box center [1249, 313] width 395 height 79
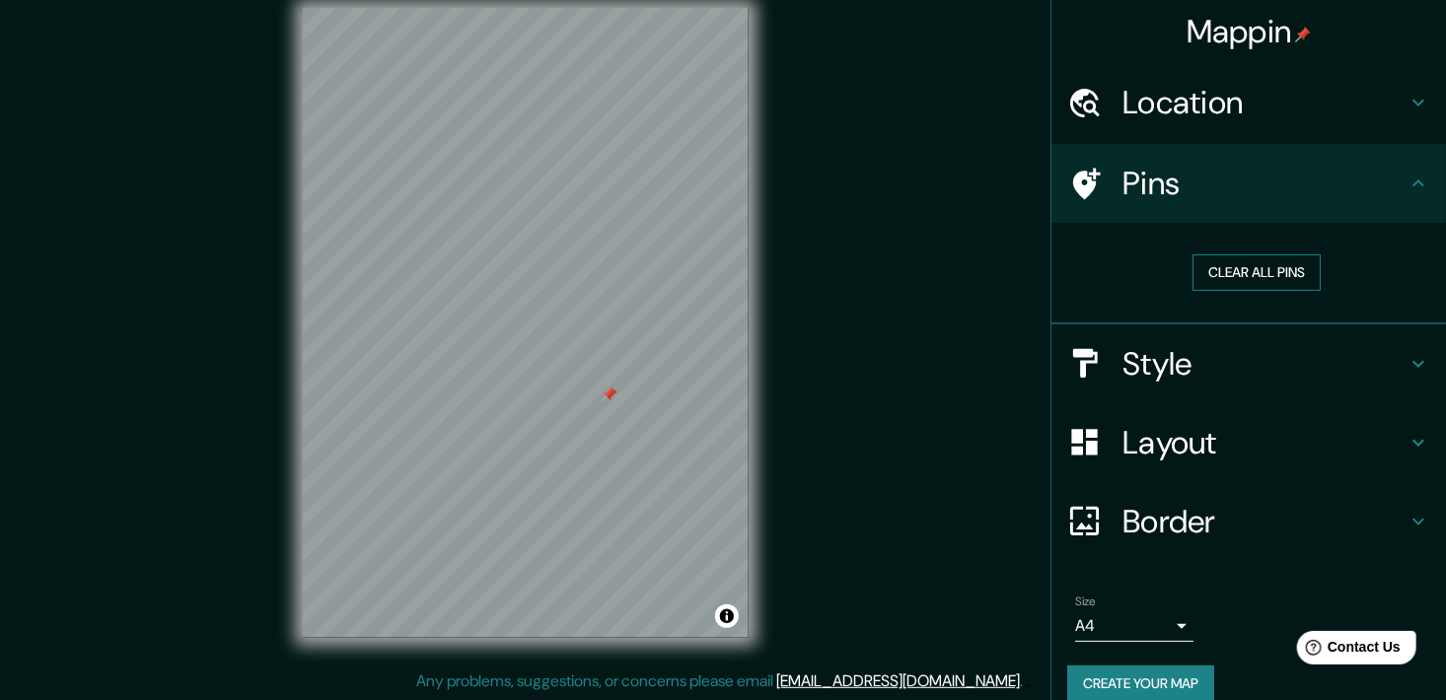
click at [1240, 274] on button "Clear all pins" at bounding box center [1257, 273] width 128 height 36
click at [1249, 267] on button "Clear all pins" at bounding box center [1257, 273] width 128 height 36
click at [1091, 681] on button "Create your map" at bounding box center [1140, 684] width 147 height 36
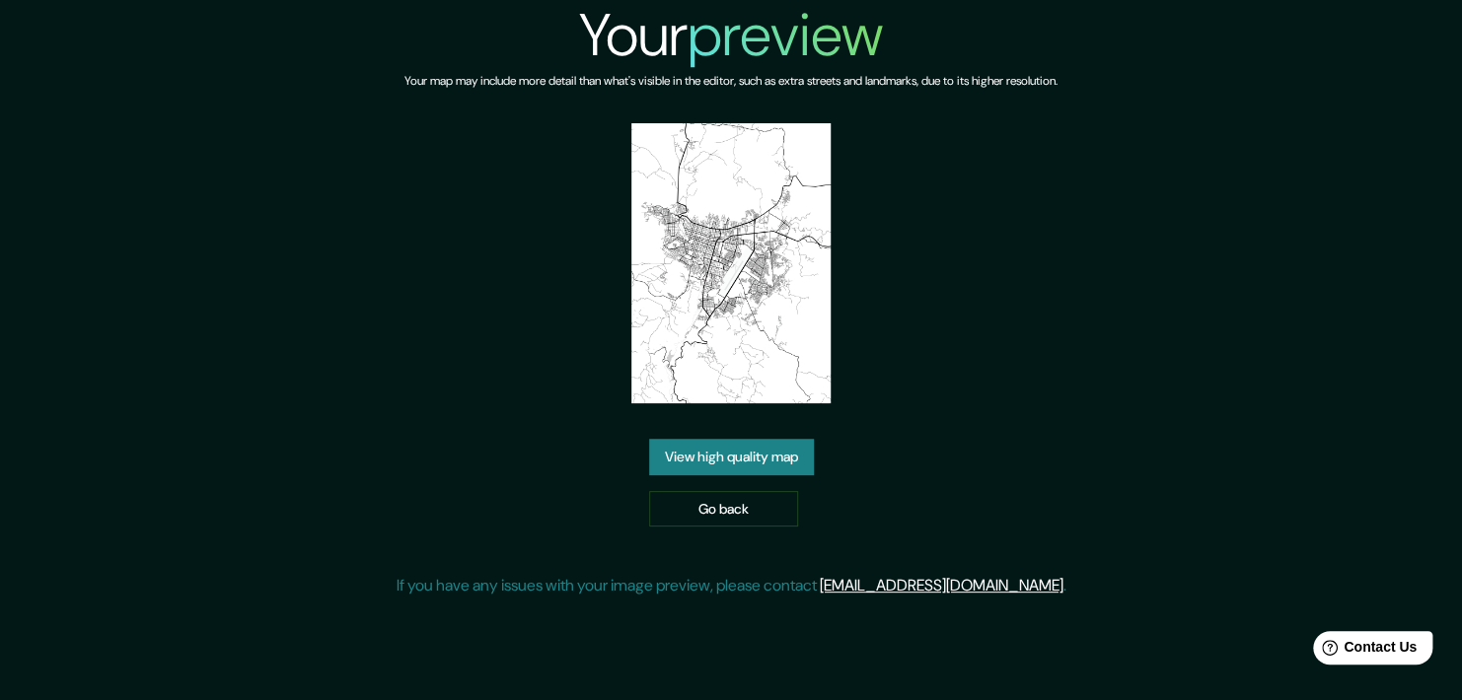
click at [781, 444] on link "View high quality map" at bounding box center [731, 457] width 165 height 36
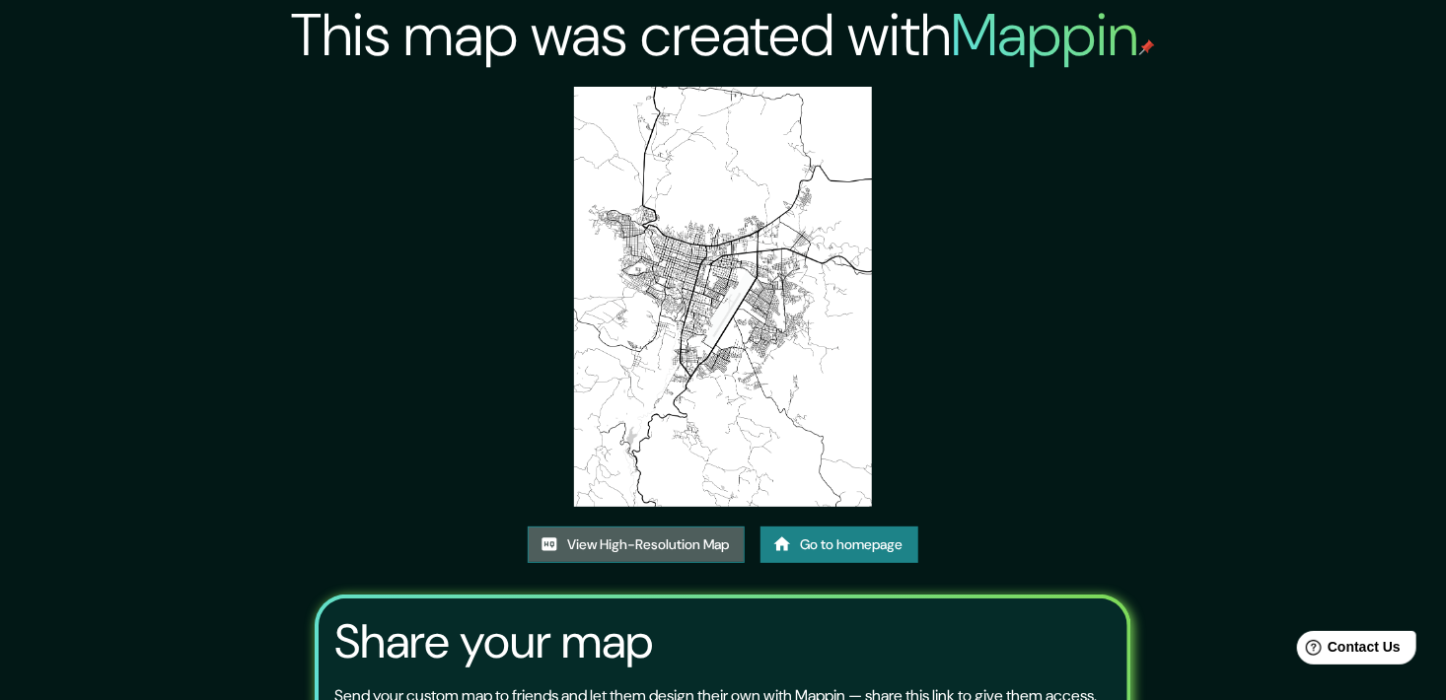
click at [625, 544] on link "View High-Resolution Map" at bounding box center [636, 545] width 217 height 36
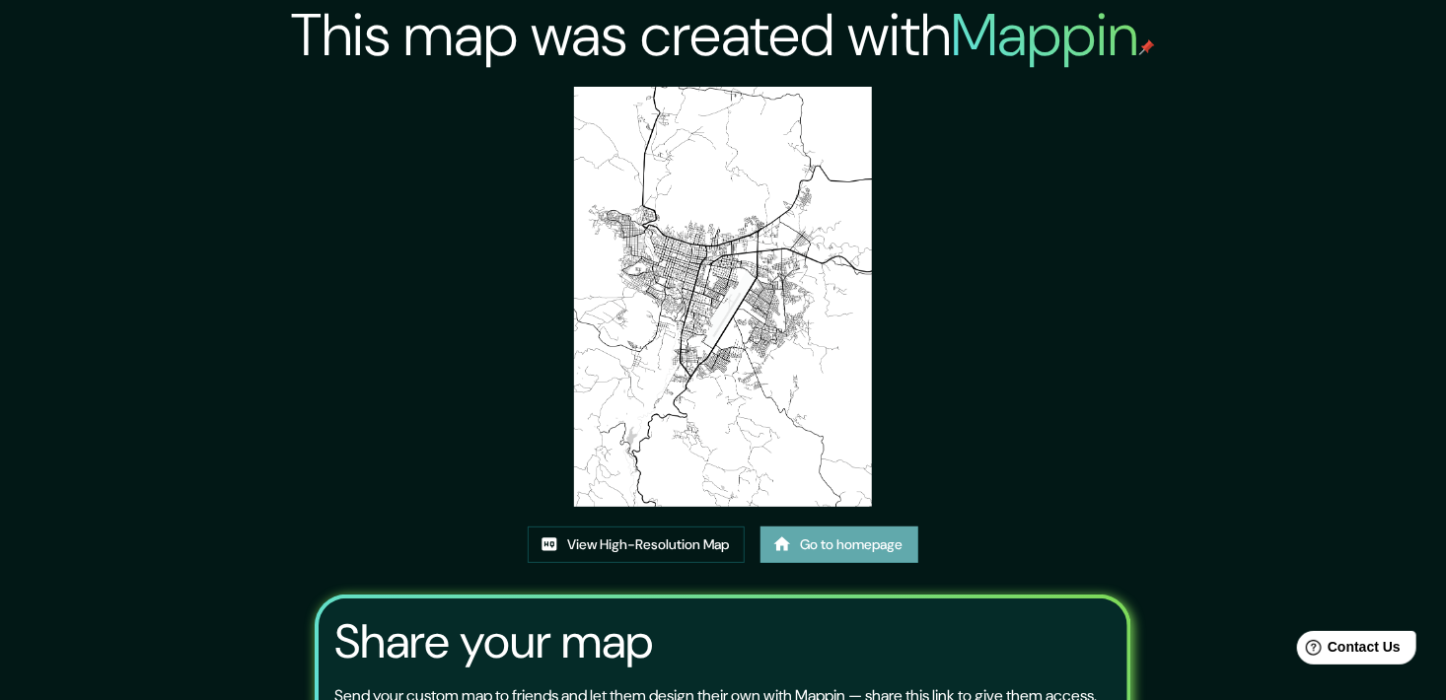
click at [814, 539] on link "Go to homepage" at bounding box center [840, 545] width 158 height 36
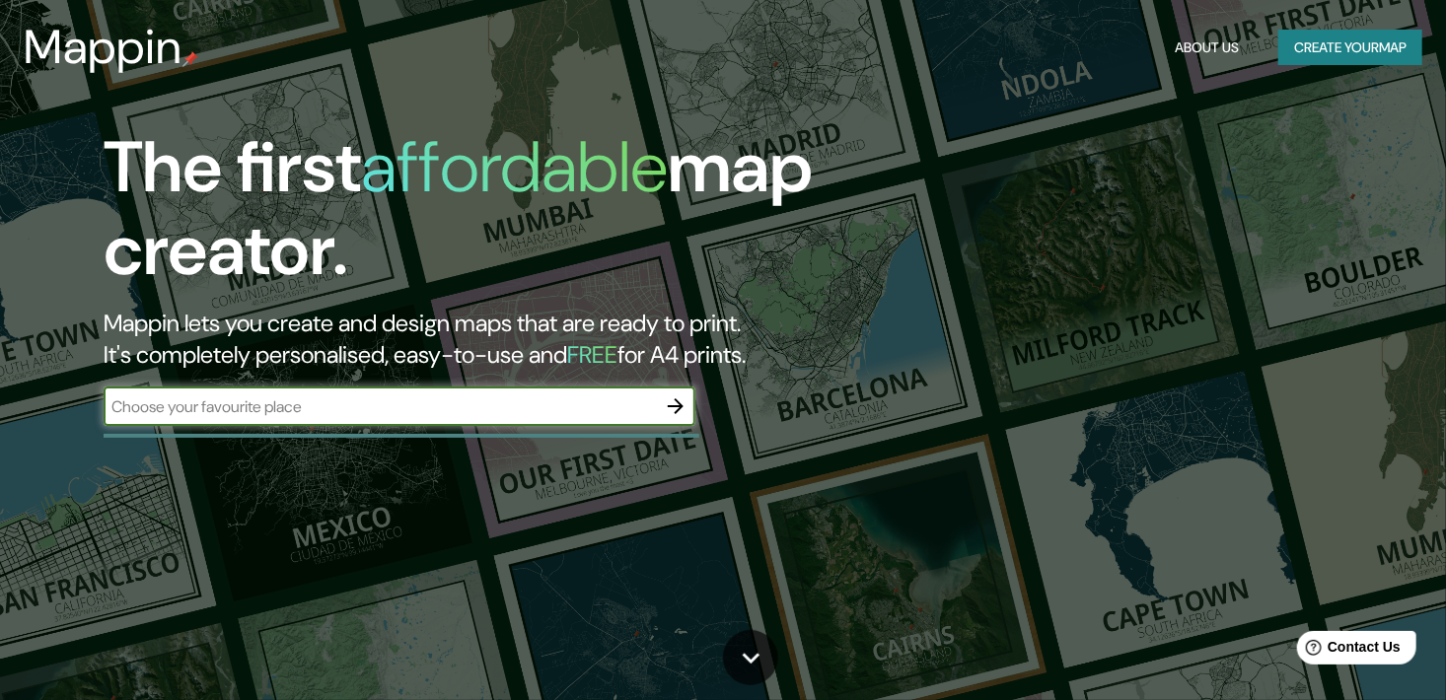
click at [674, 412] on icon "button" at bounding box center [676, 407] width 24 height 24
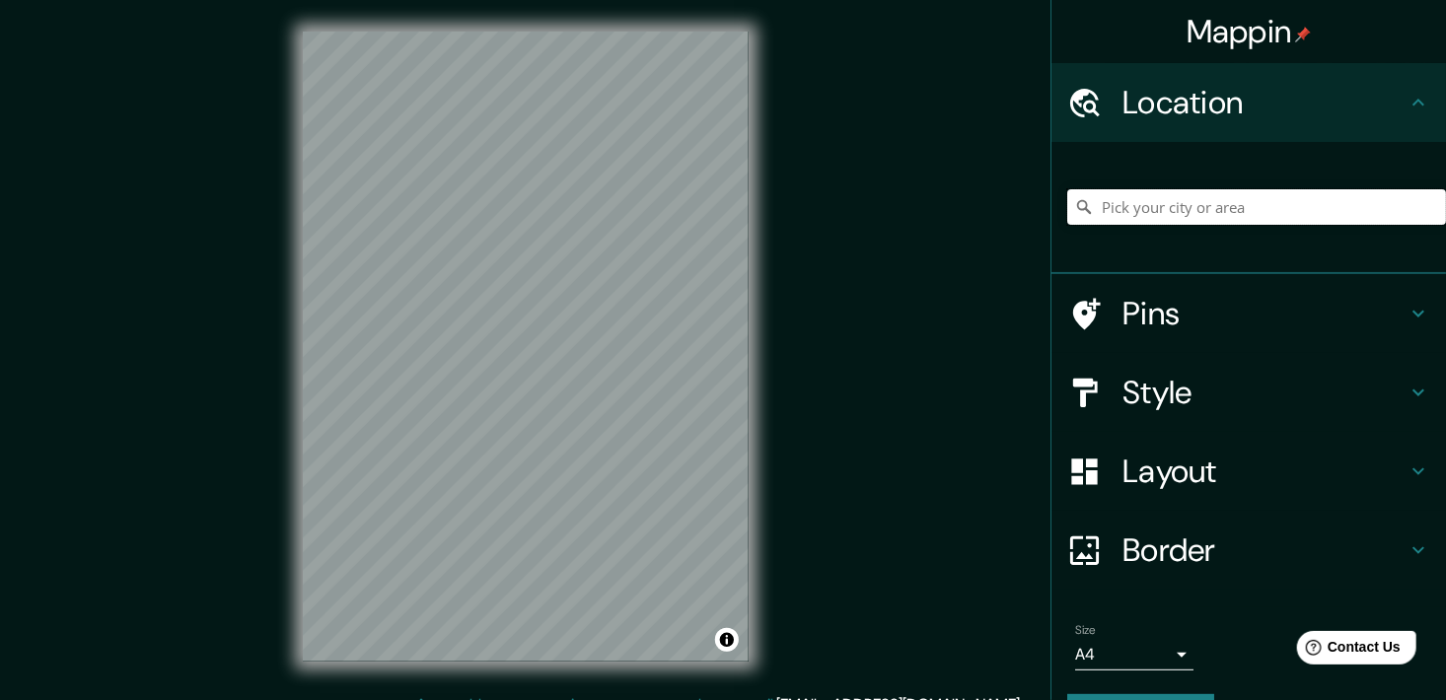
click at [1196, 218] on input "Pick your city or area" at bounding box center [1256, 207] width 379 height 36
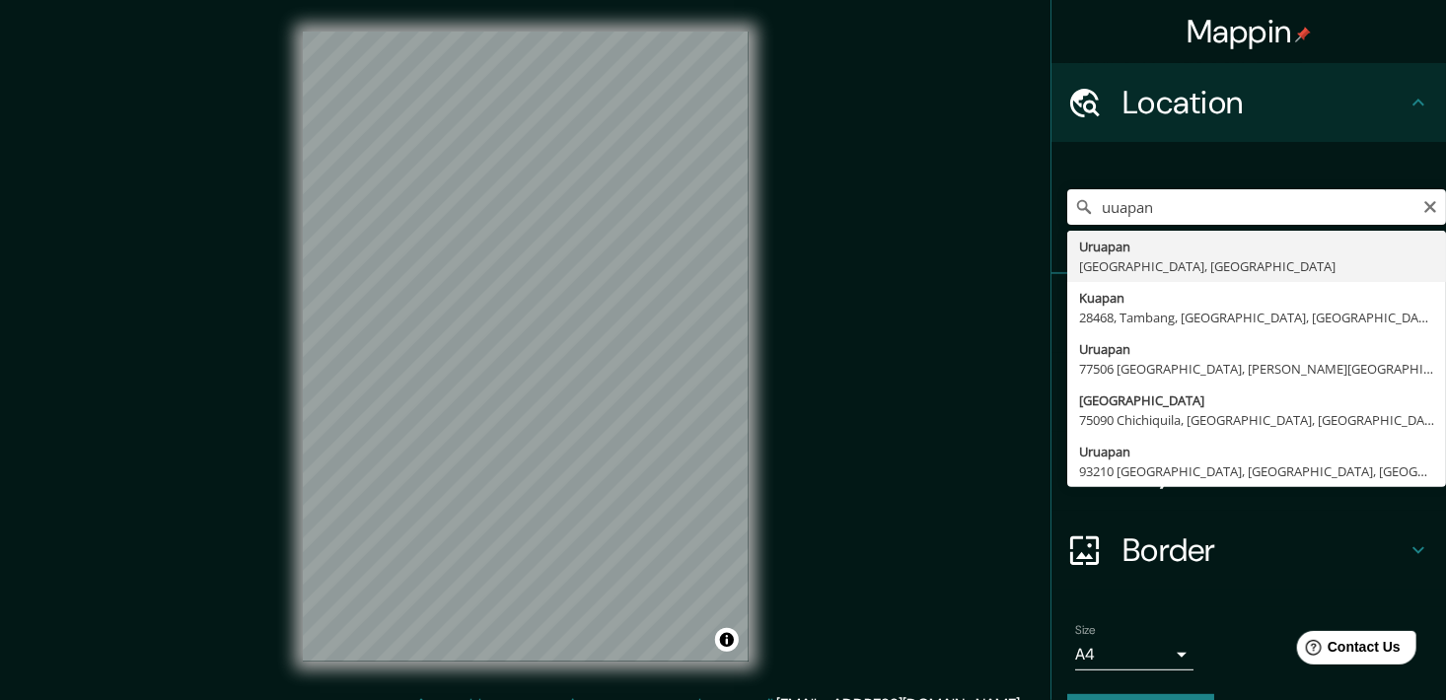
type input "Uruapan, Michoacán, México"
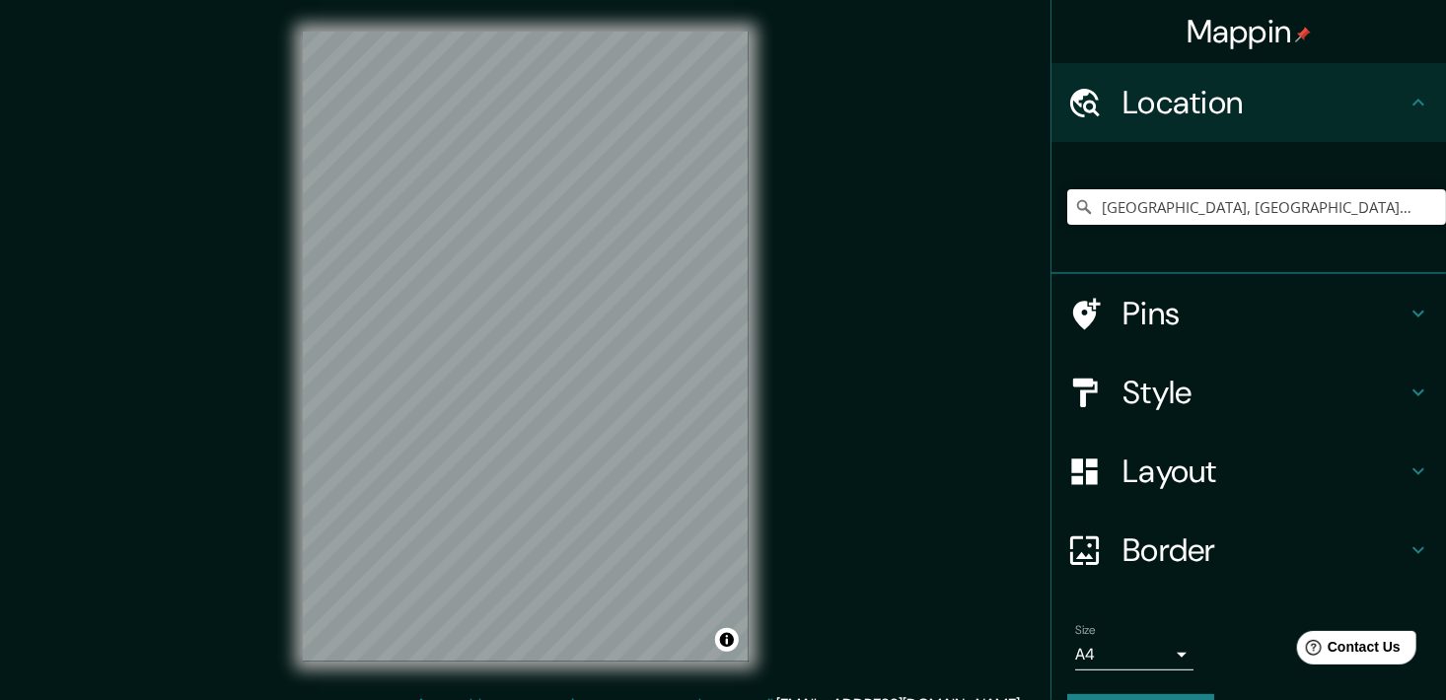
click at [1188, 324] on h4 "Pins" at bounding box center [1265, 313] width 284 height 39
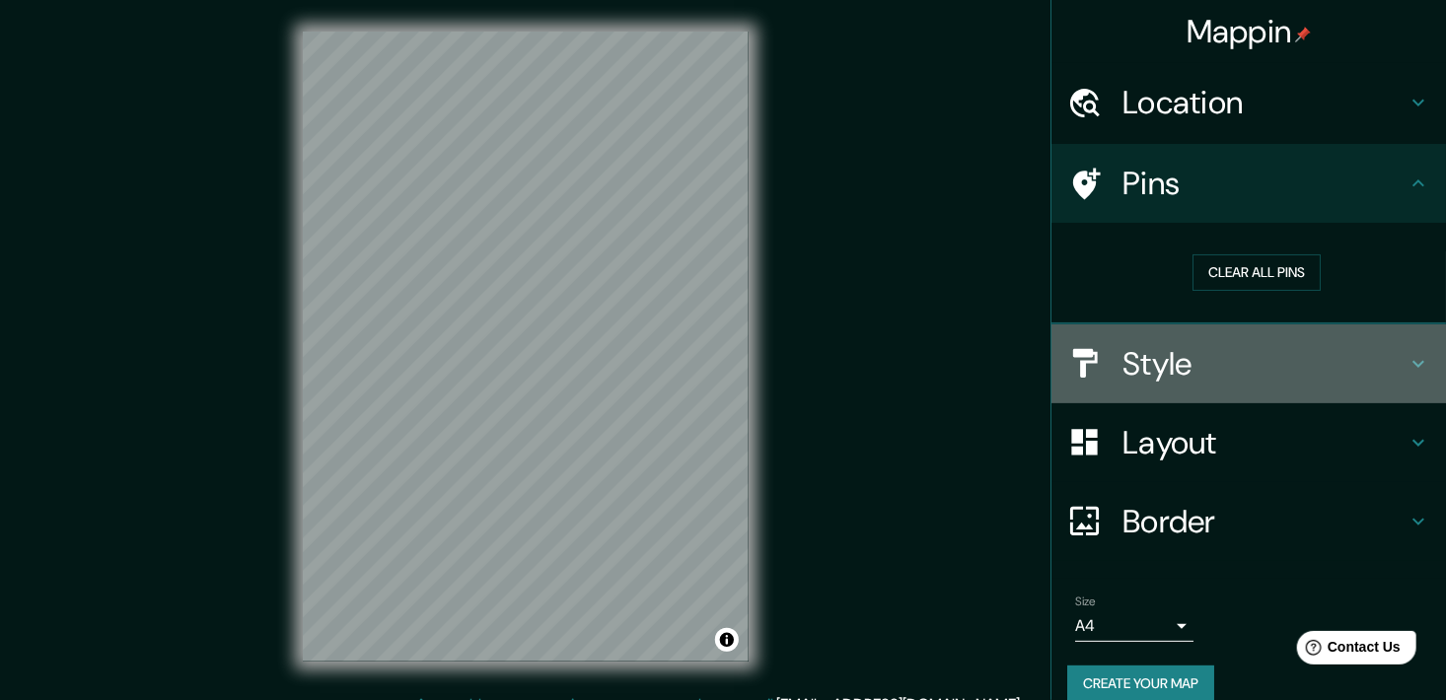
click at [1212, 352] on h4 "Style" at bounding box center [1265, 363] width 284 height 39
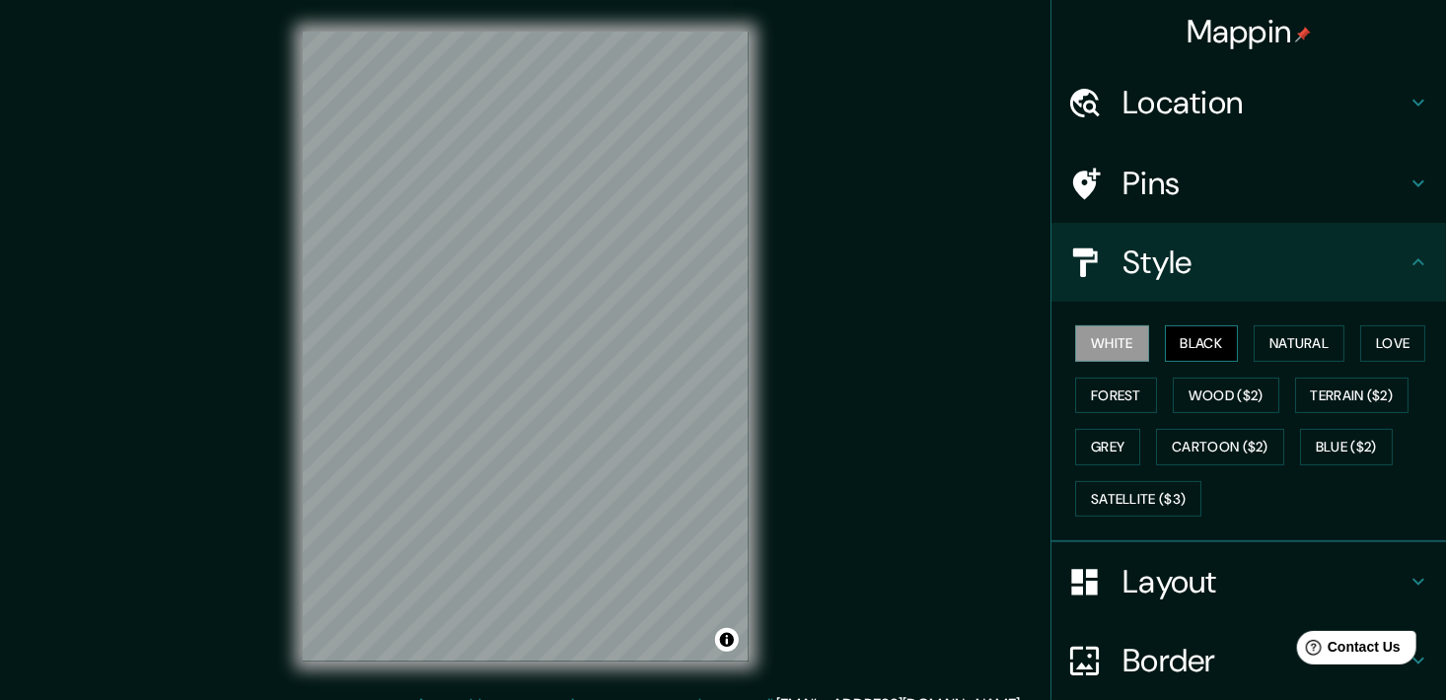
click at [1184, 355] on button "Black" at bounding box center [1202, 344] width 74 height 36
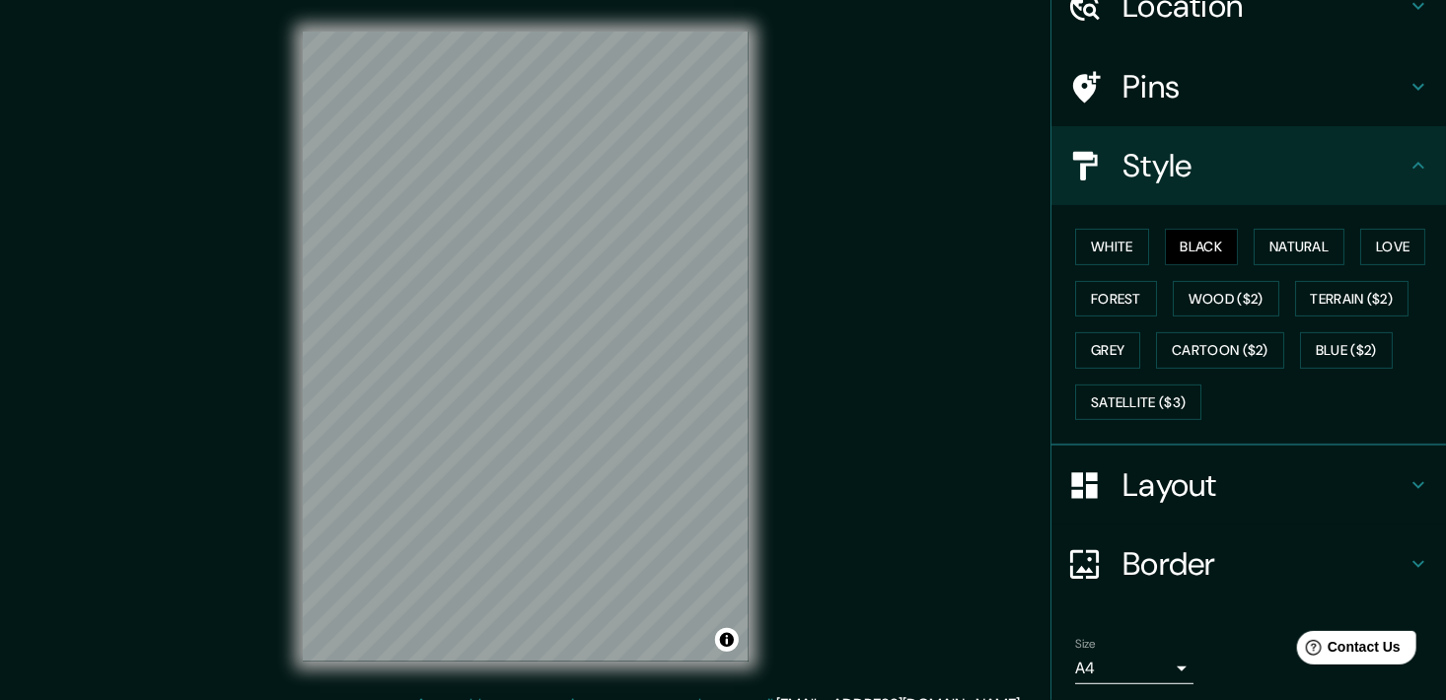
scroll to position [161, 0]
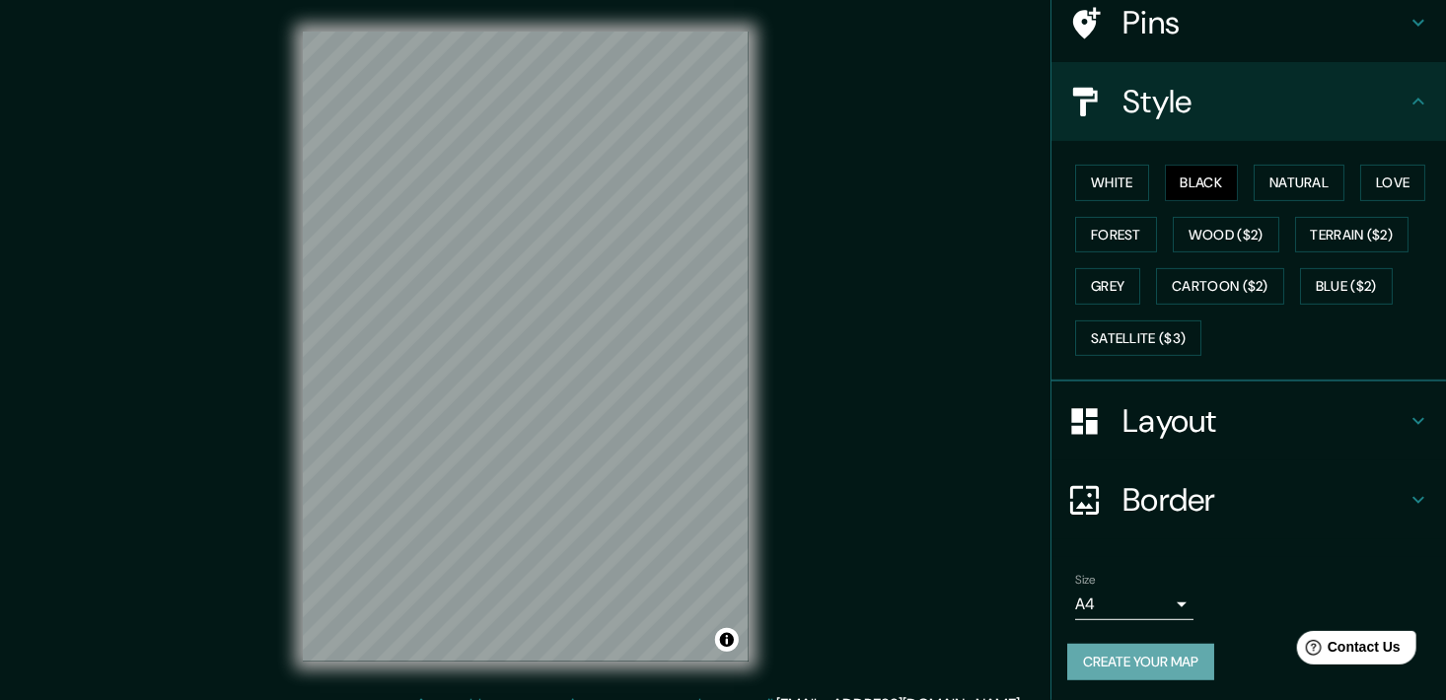
click at [1149, 656] on button "Create your map" at bounding box center [1140, 662] width 147 height 36
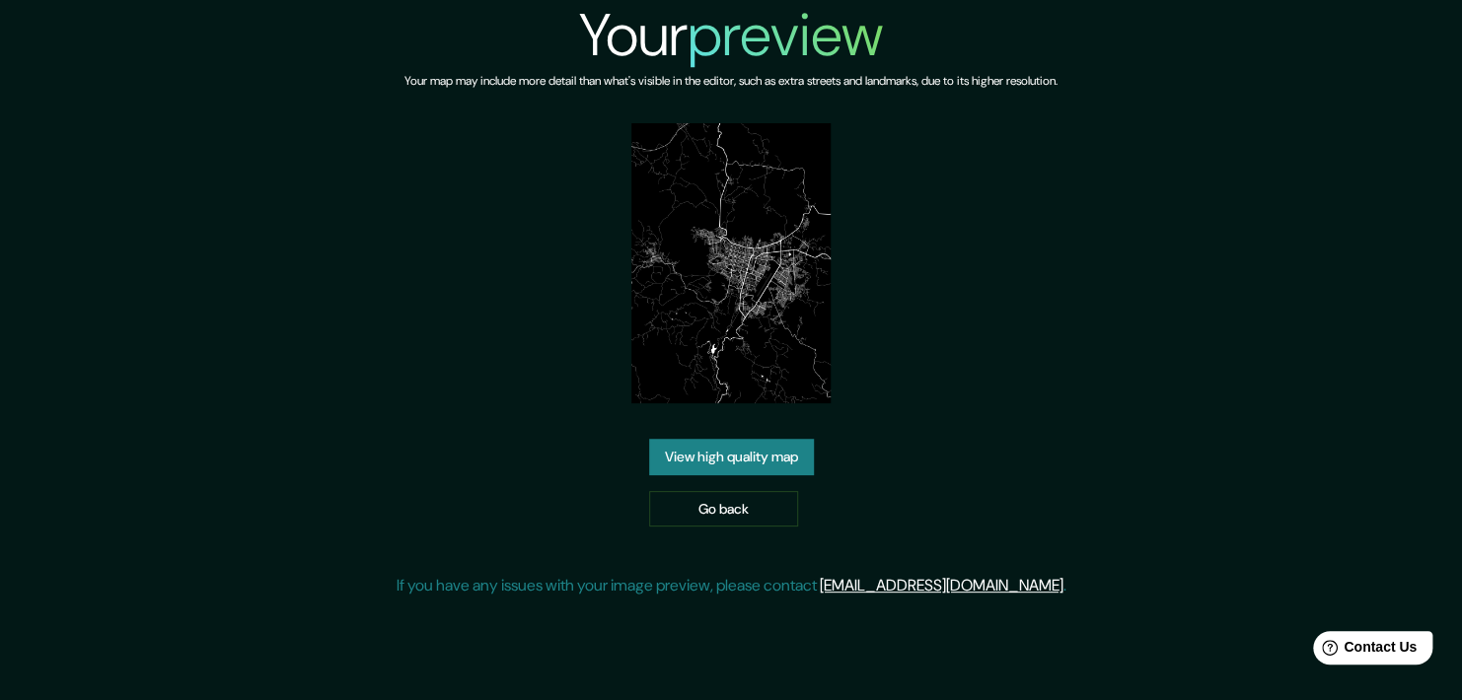
click at [727, 464] on link "View high quality map" at bounding box center [731, 457] width 165 height 36
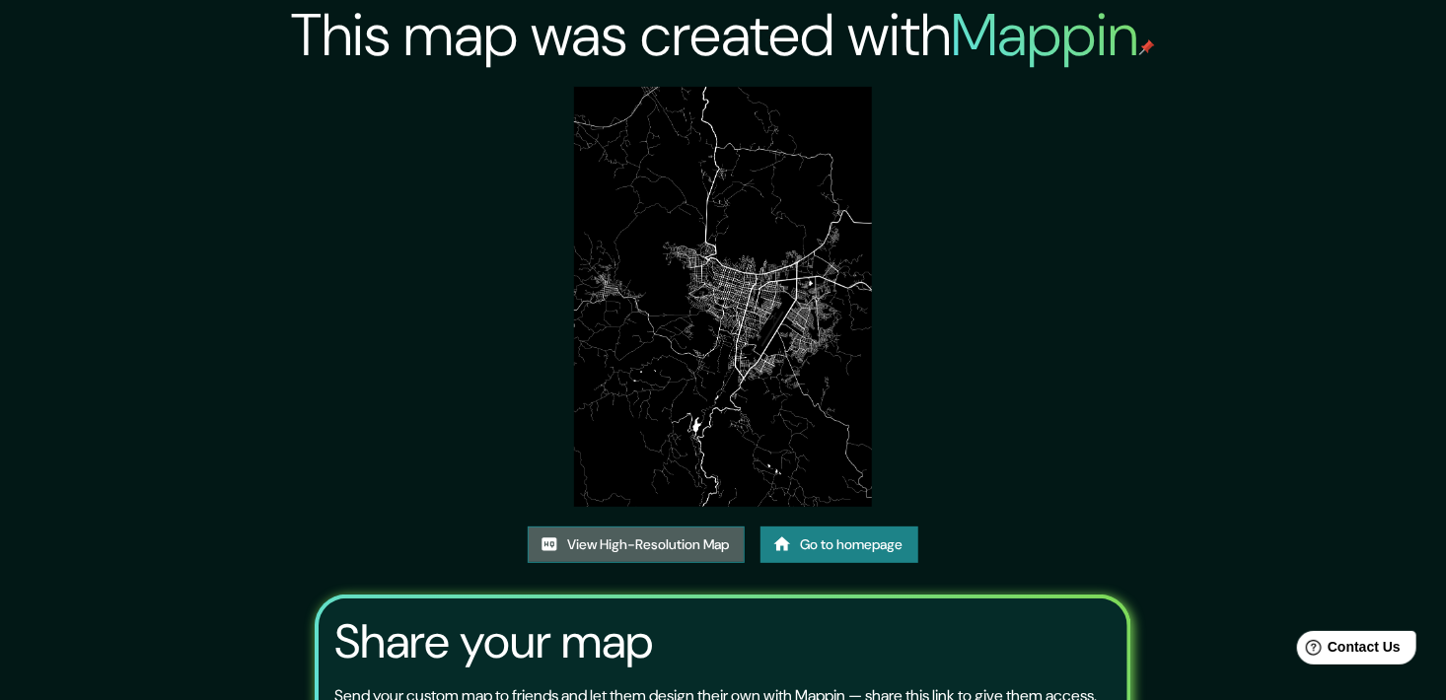
click at [714, 550] on link "View High-Resolution Map" at bounding box center [636, 545] width 217 height 36
click at [1116, 461] on div "This map was created with Mappin View High-Resolution Map Go to homepage Share …" at bounding box center [723, 445] width 863 height 890
